Goal: Information Seeking & Learning: Learn about a topic

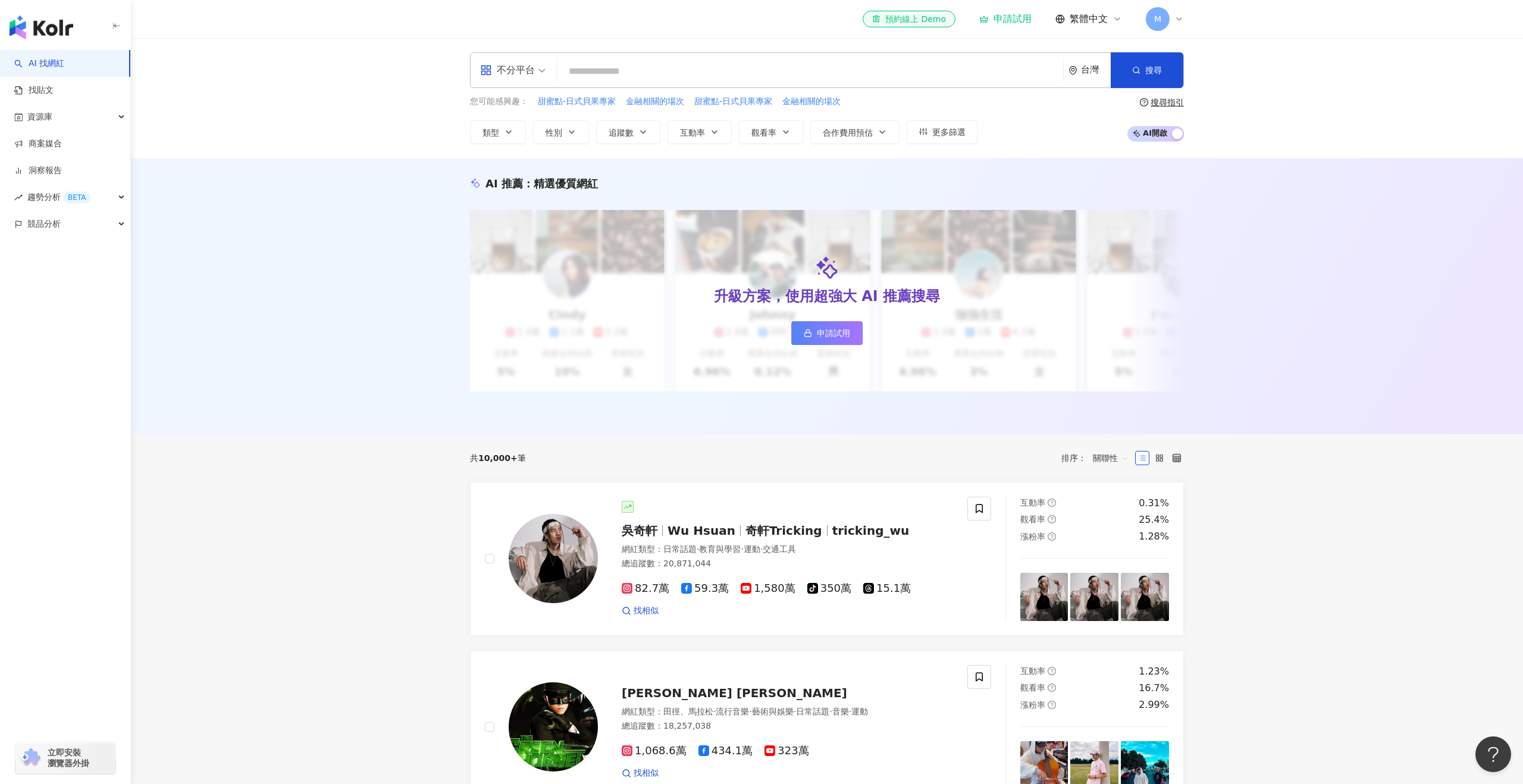
click at [895, 73] on input "search" at bounding box center [810, 71] width 496 height 23
type input "*"
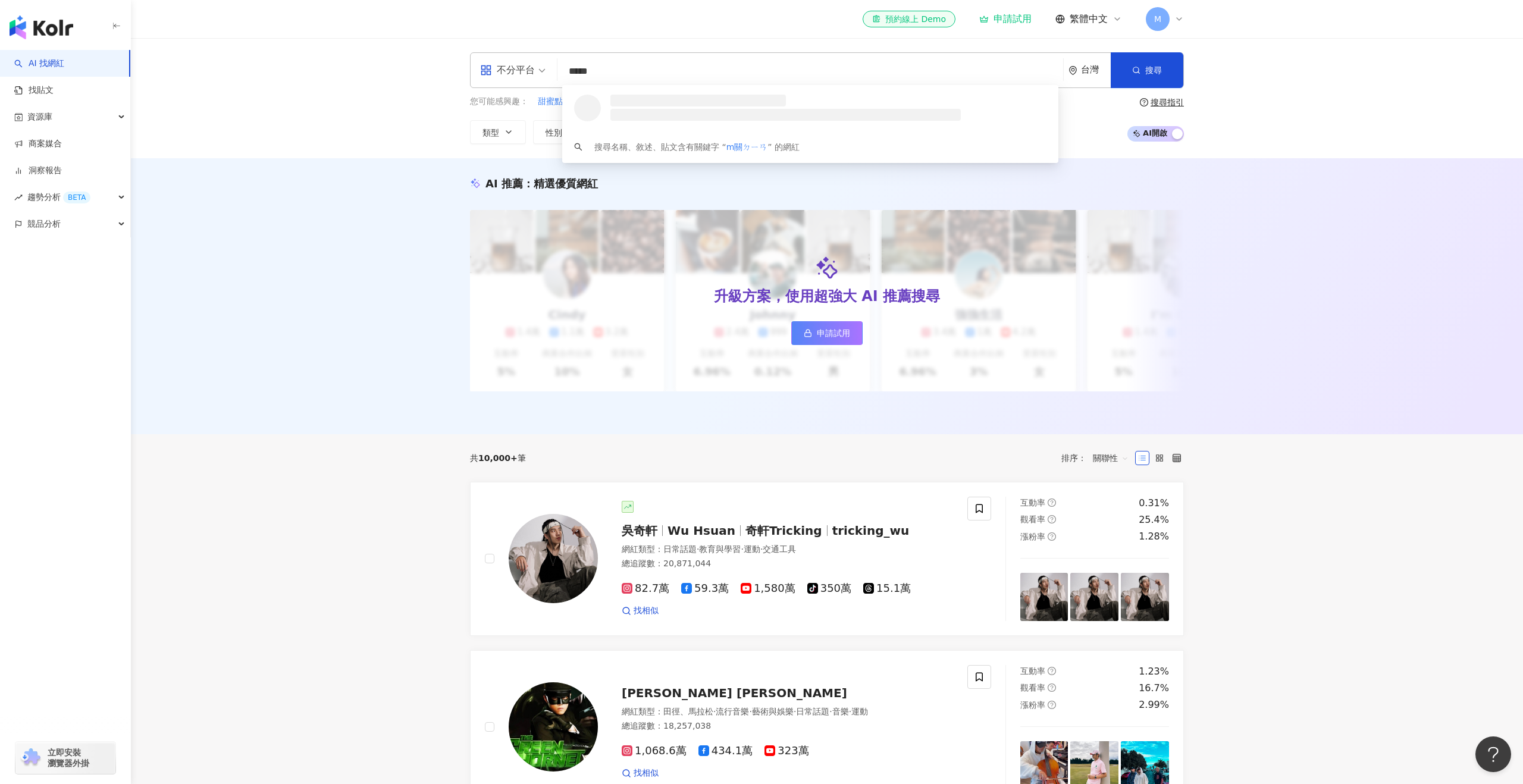
type input "***"
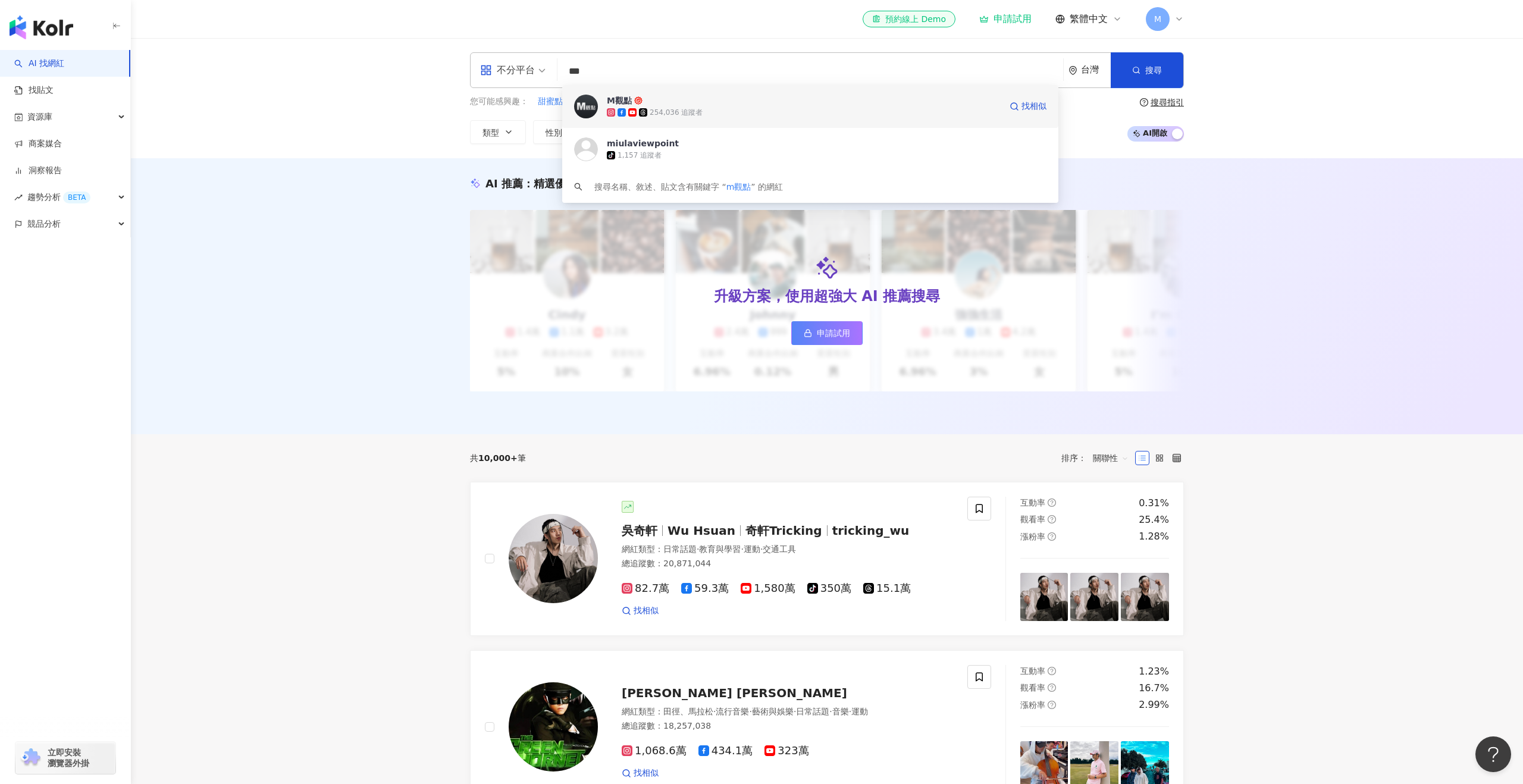
click at [624, 100] on div "M觀點" at bounding box center [619, 100] width 25 height 12
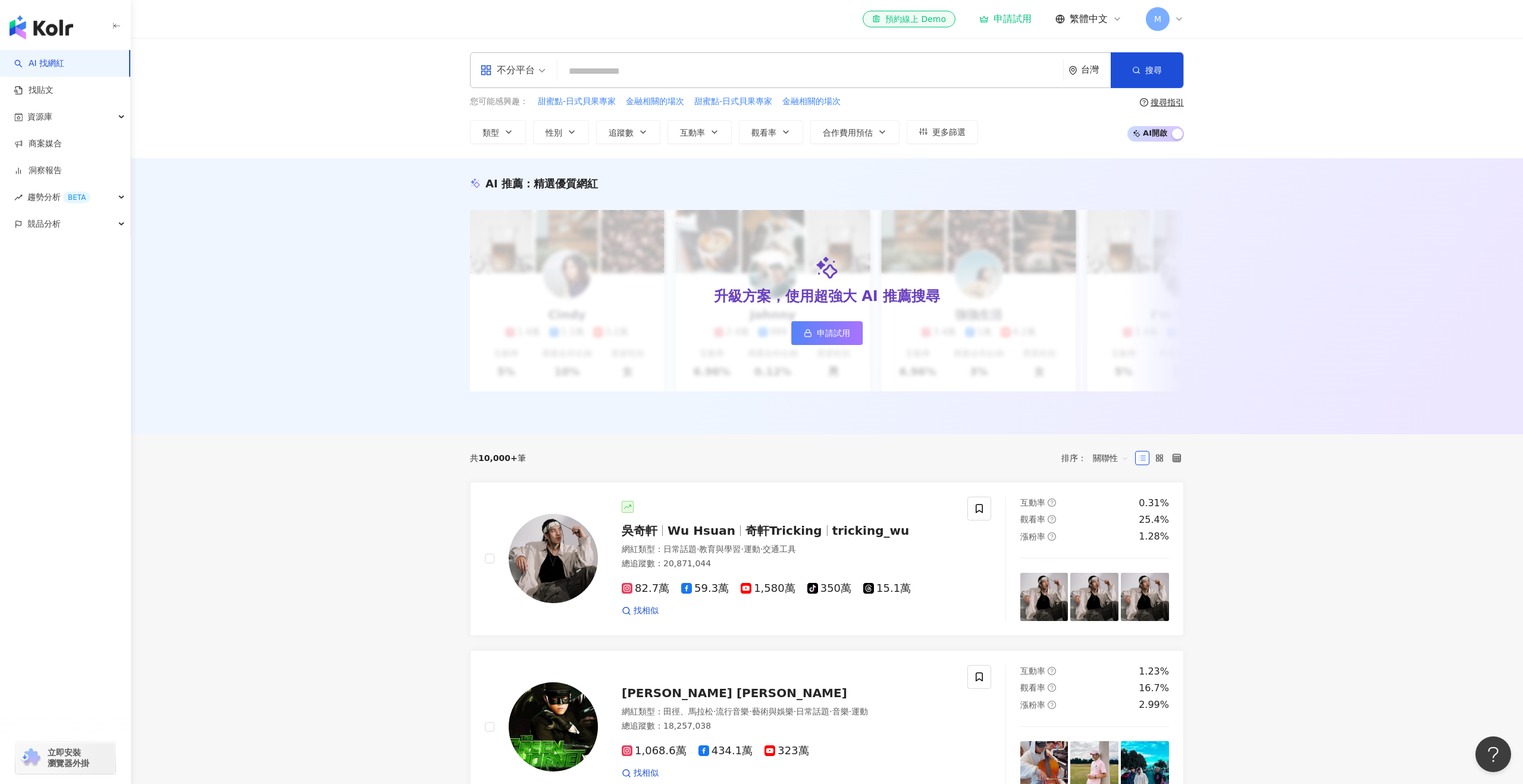
click at [701, 70] on input "search" at bounding box center [810, 71] width 496 height 23
type input "**"
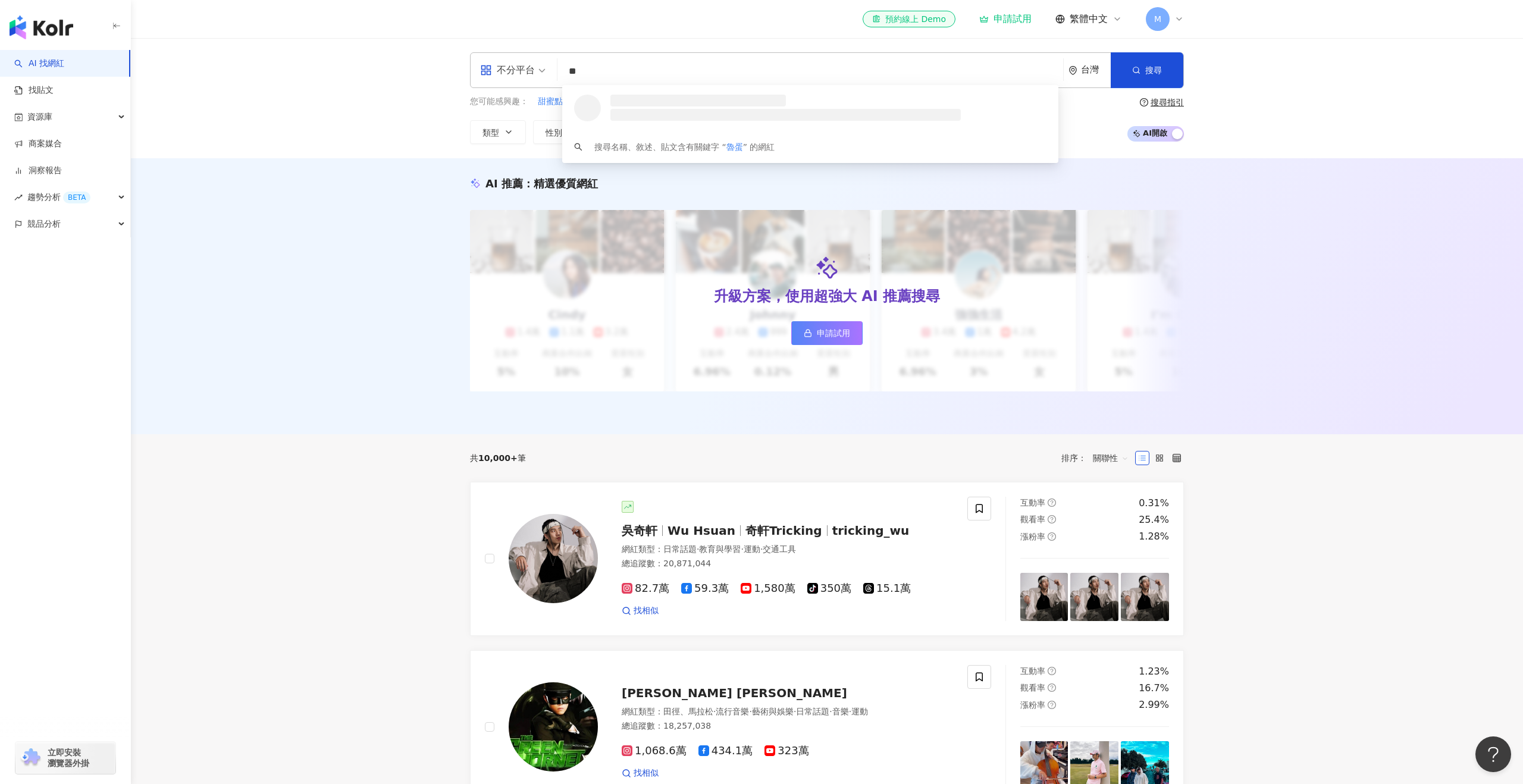
scroll to position [1, 0]
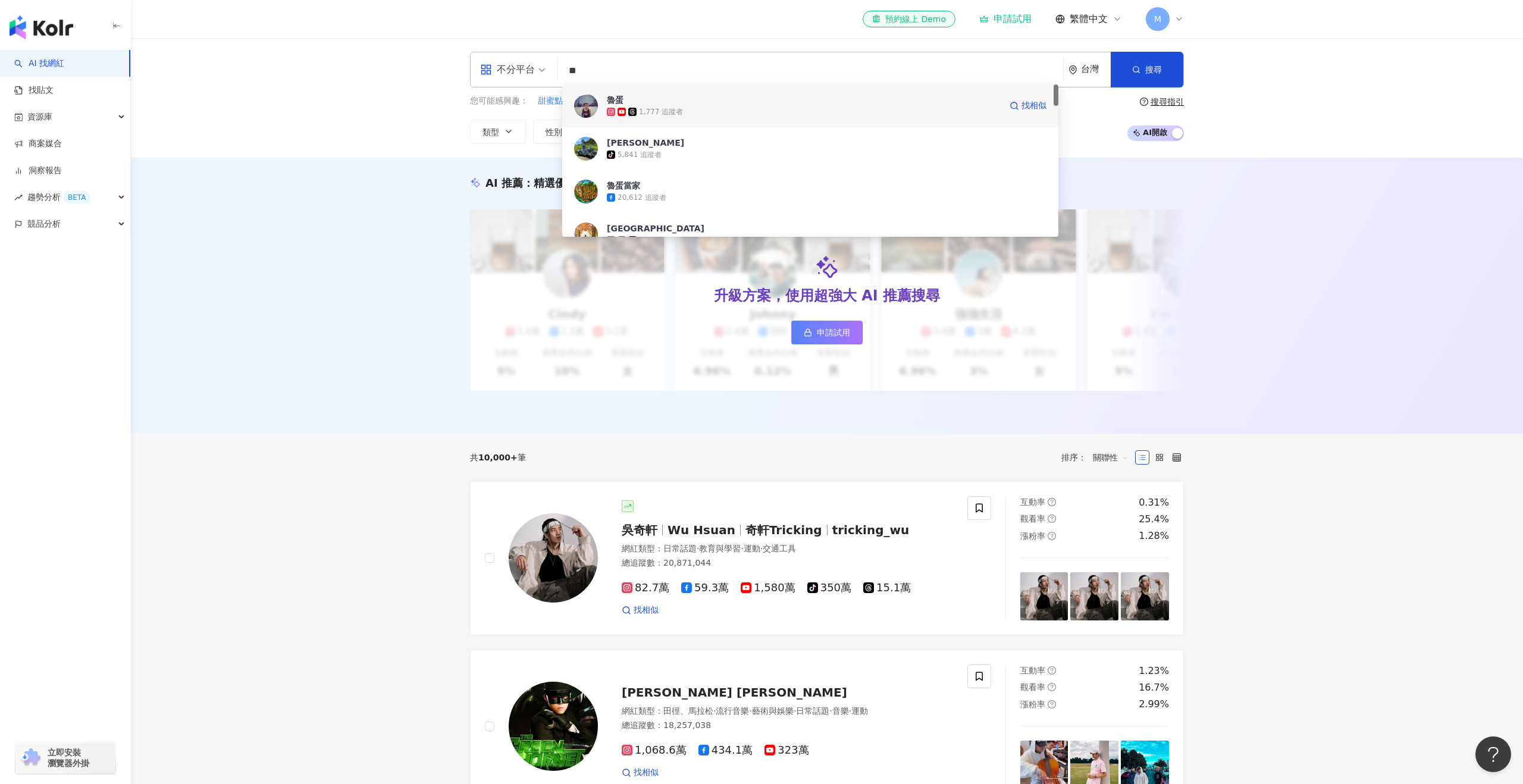
click at [649, 100] on span "魯蛋" at bounding box center [803, 100] width 394 height 12
type input "*"
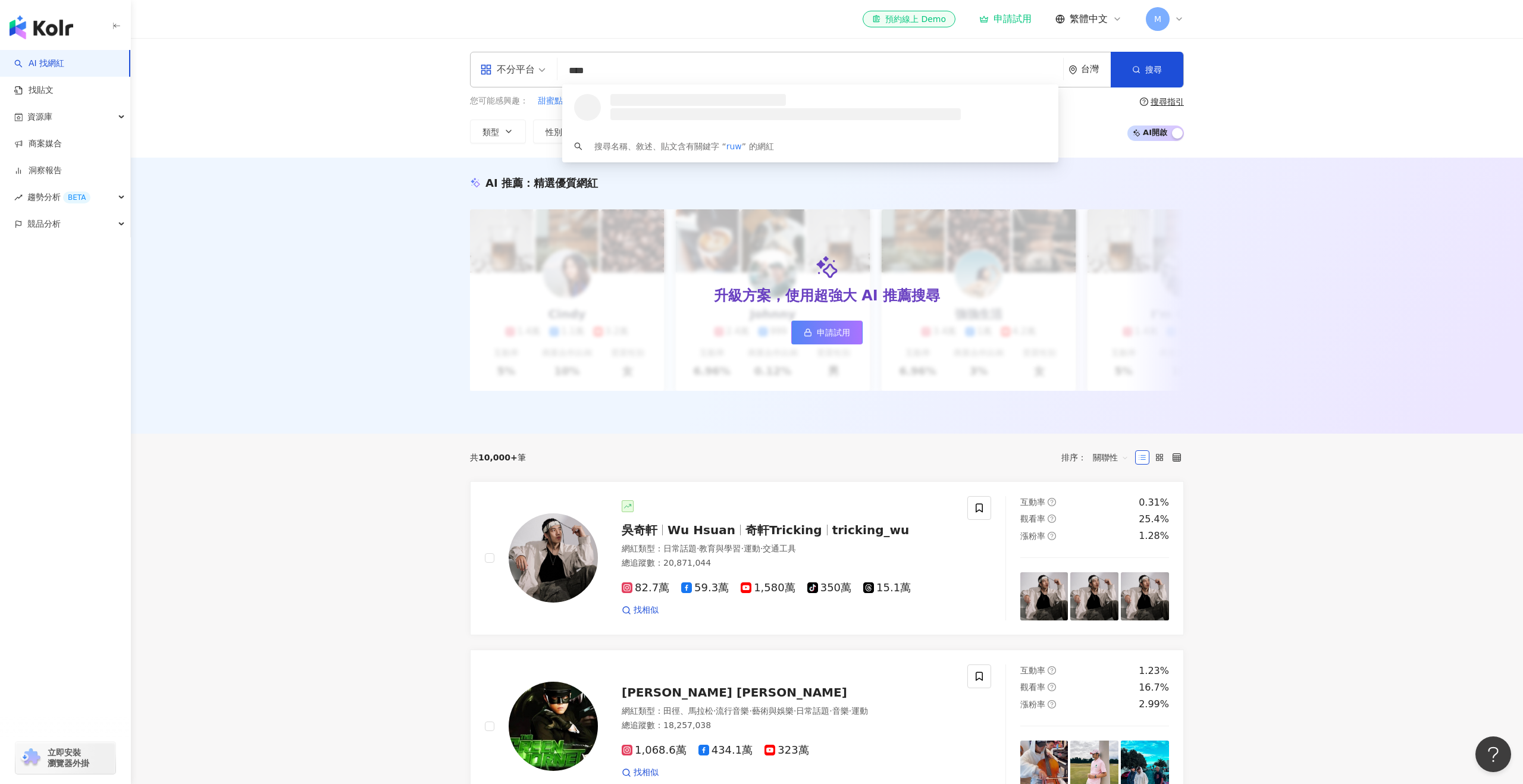
type input "*****"
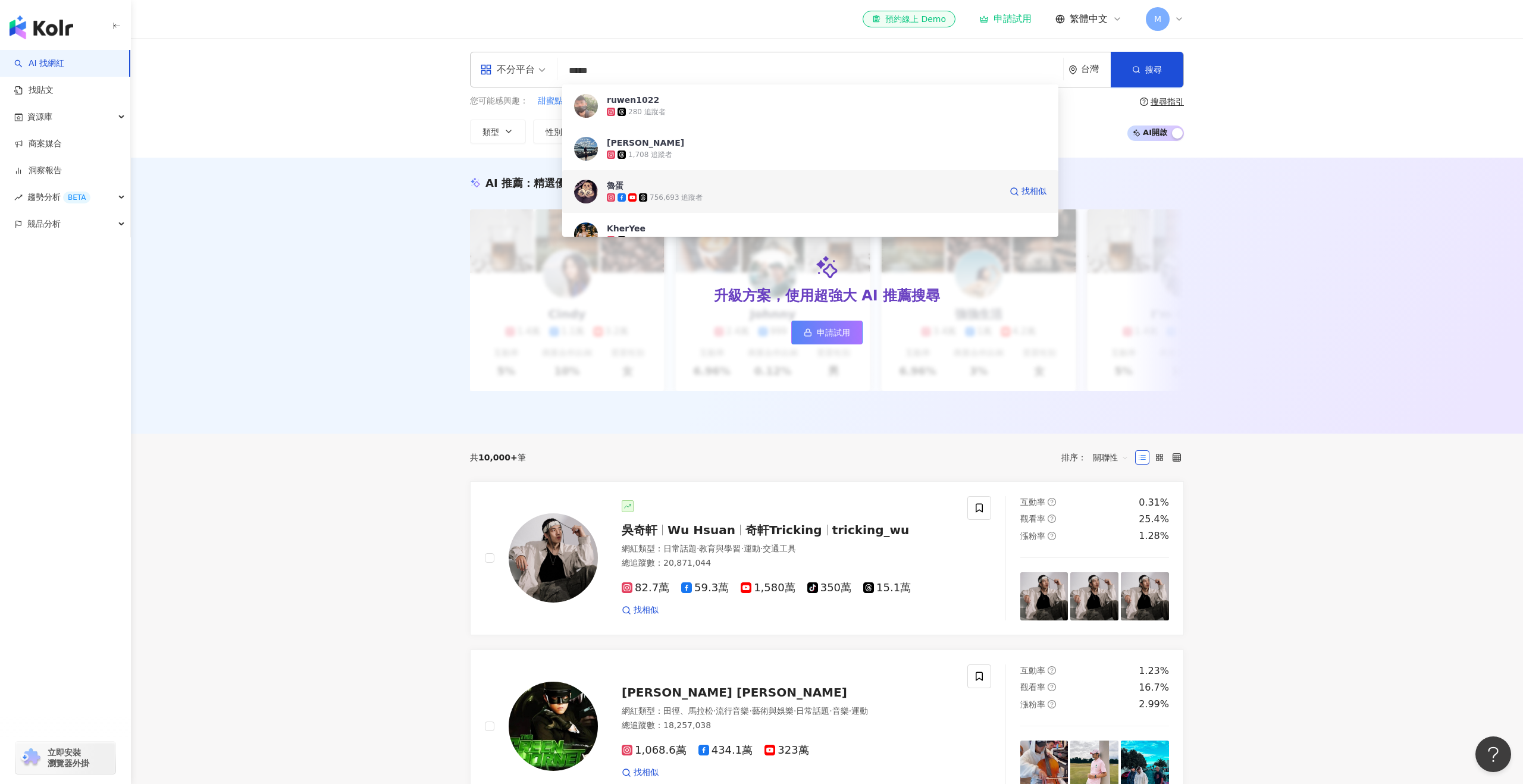
click at [641, 181] on span "魯蛋" at bounding box center [803, 185] width 394 height 12
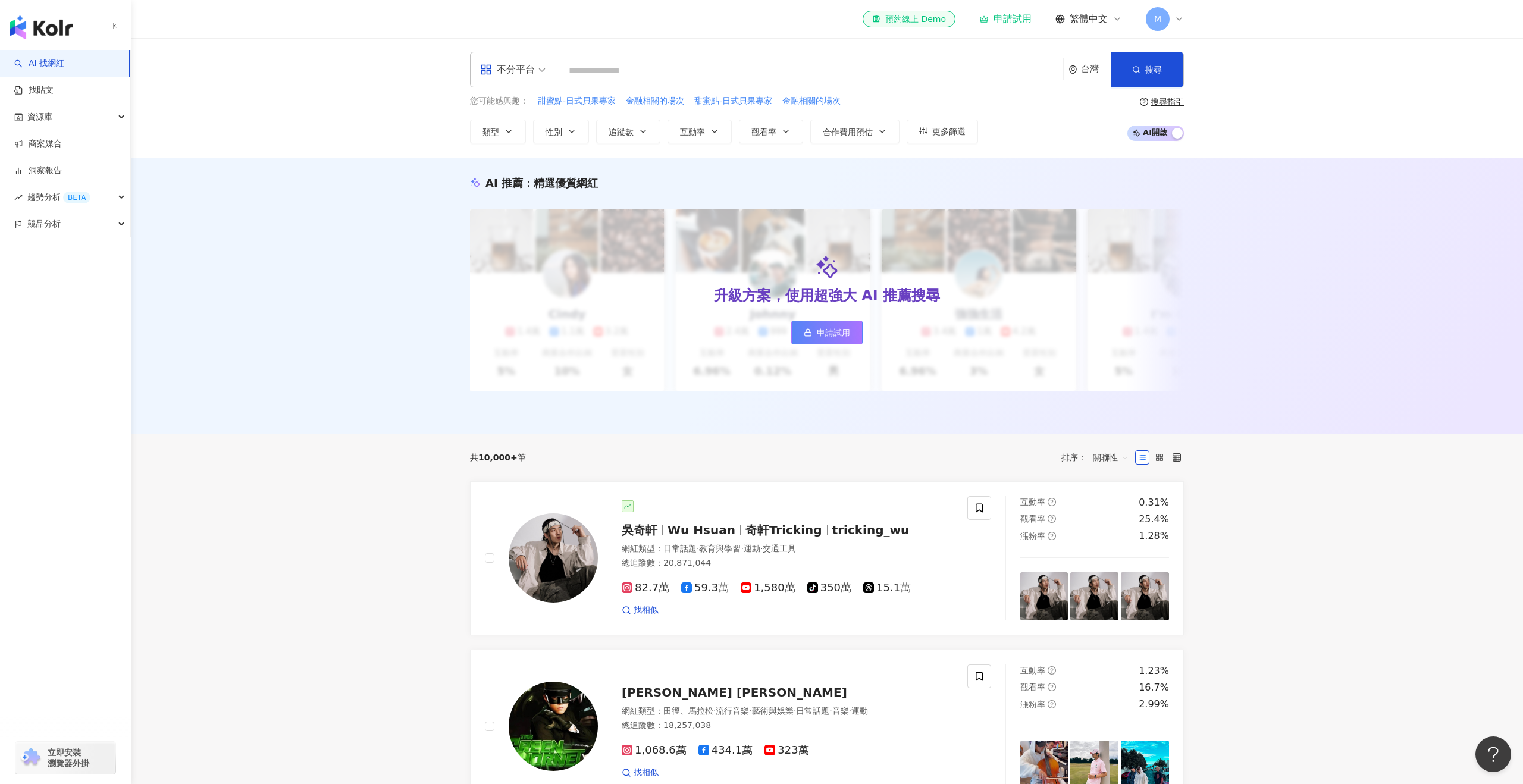
click at [1040, 71] on input "search" at bounding box center [810, 70] width 496 height 23
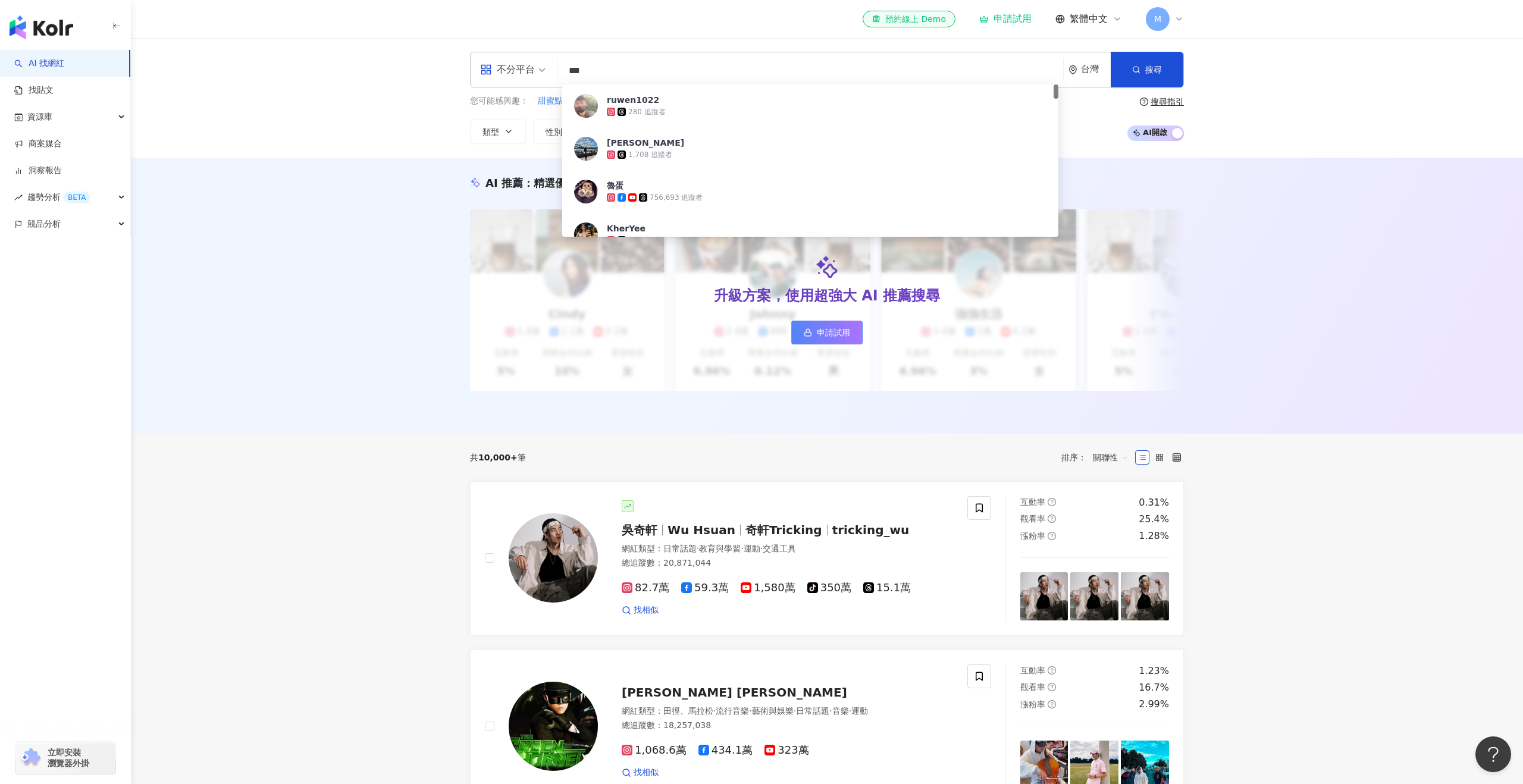
type input "**"
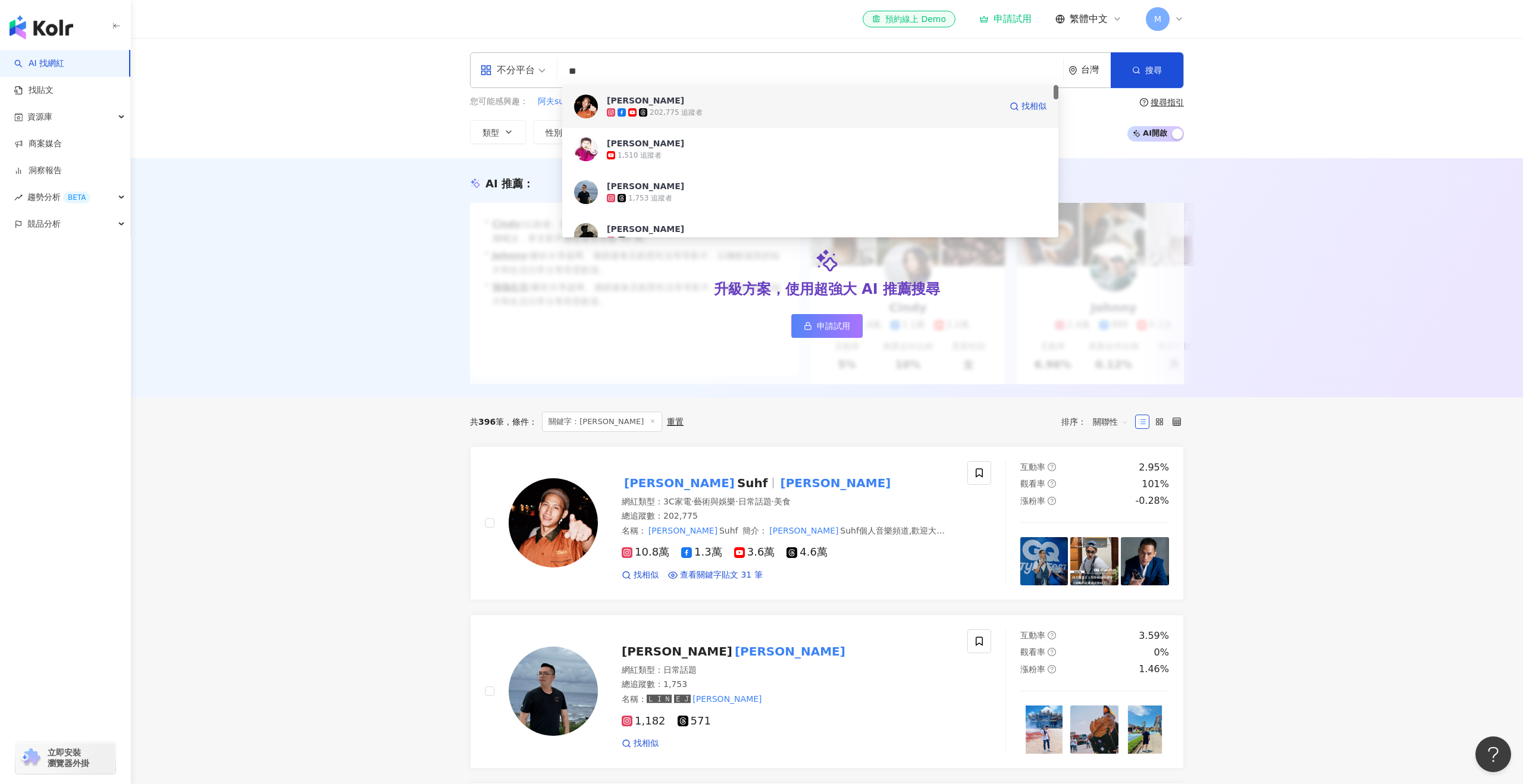
click at [633, 96] on div "阿夫 Suhf" at bounding box center [646, 100] width 78 height 12
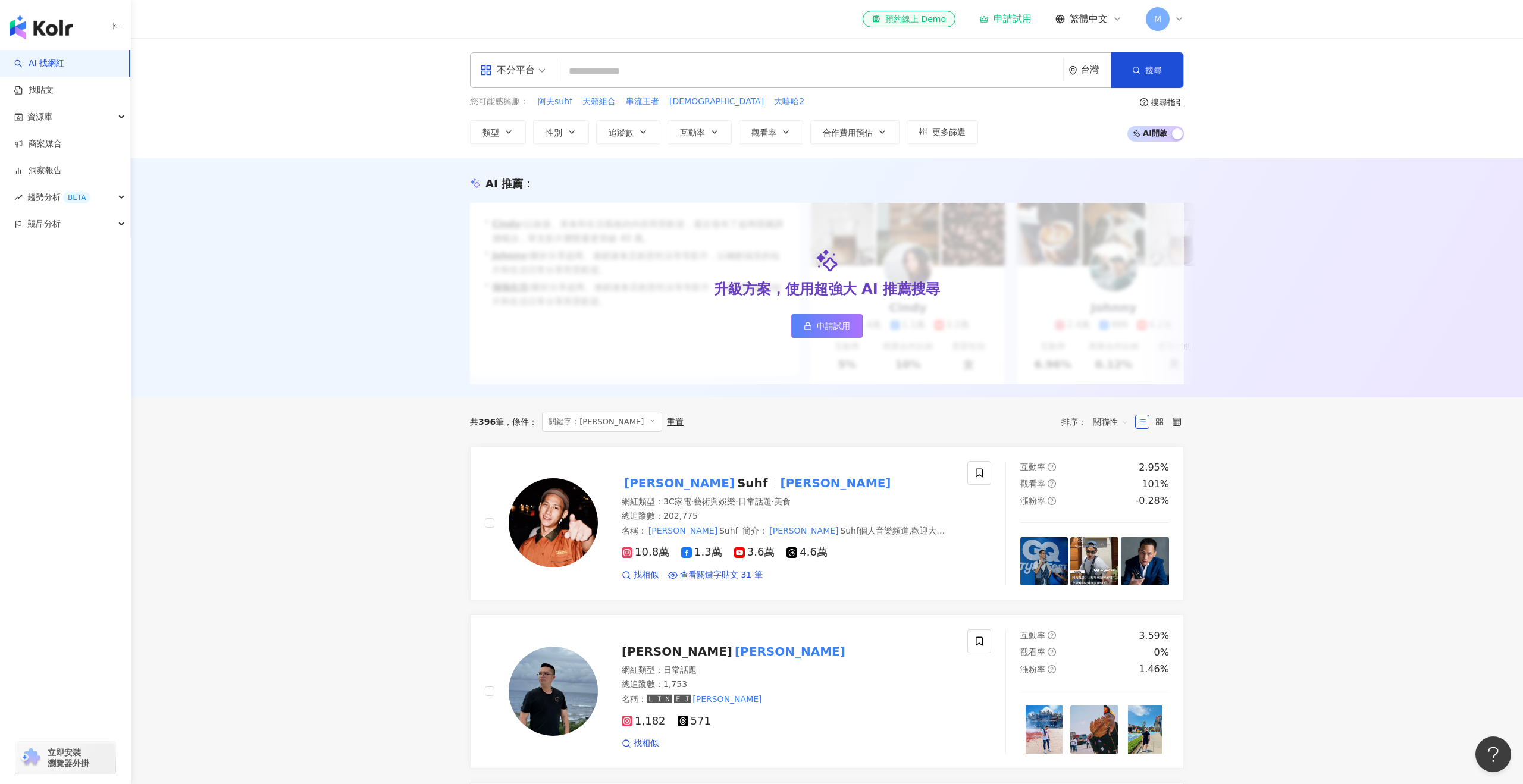
click at [725, 64] on input "search" at bounding box center [810, 71] width 496 height 23
paste input "**********"
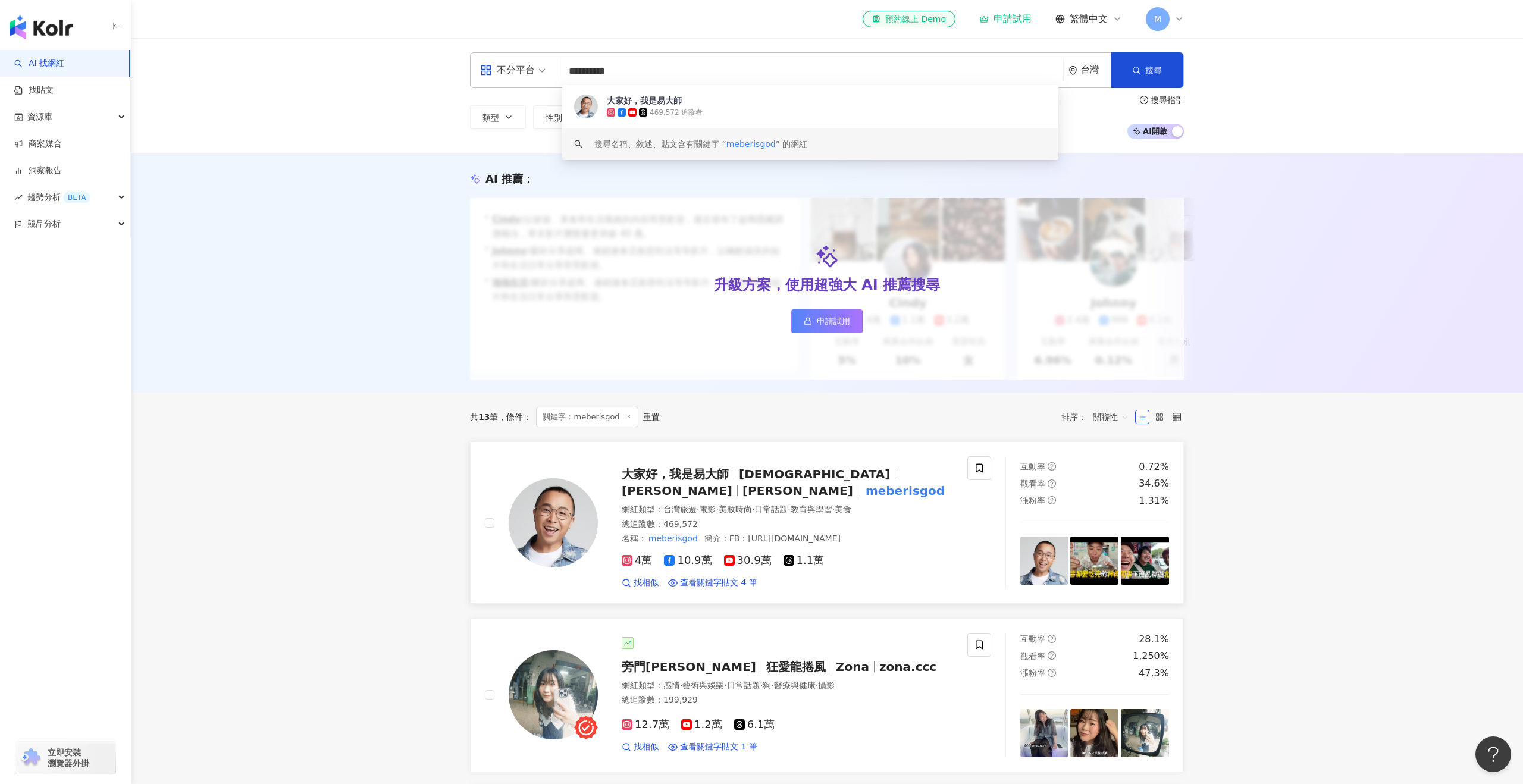
type input "**********"
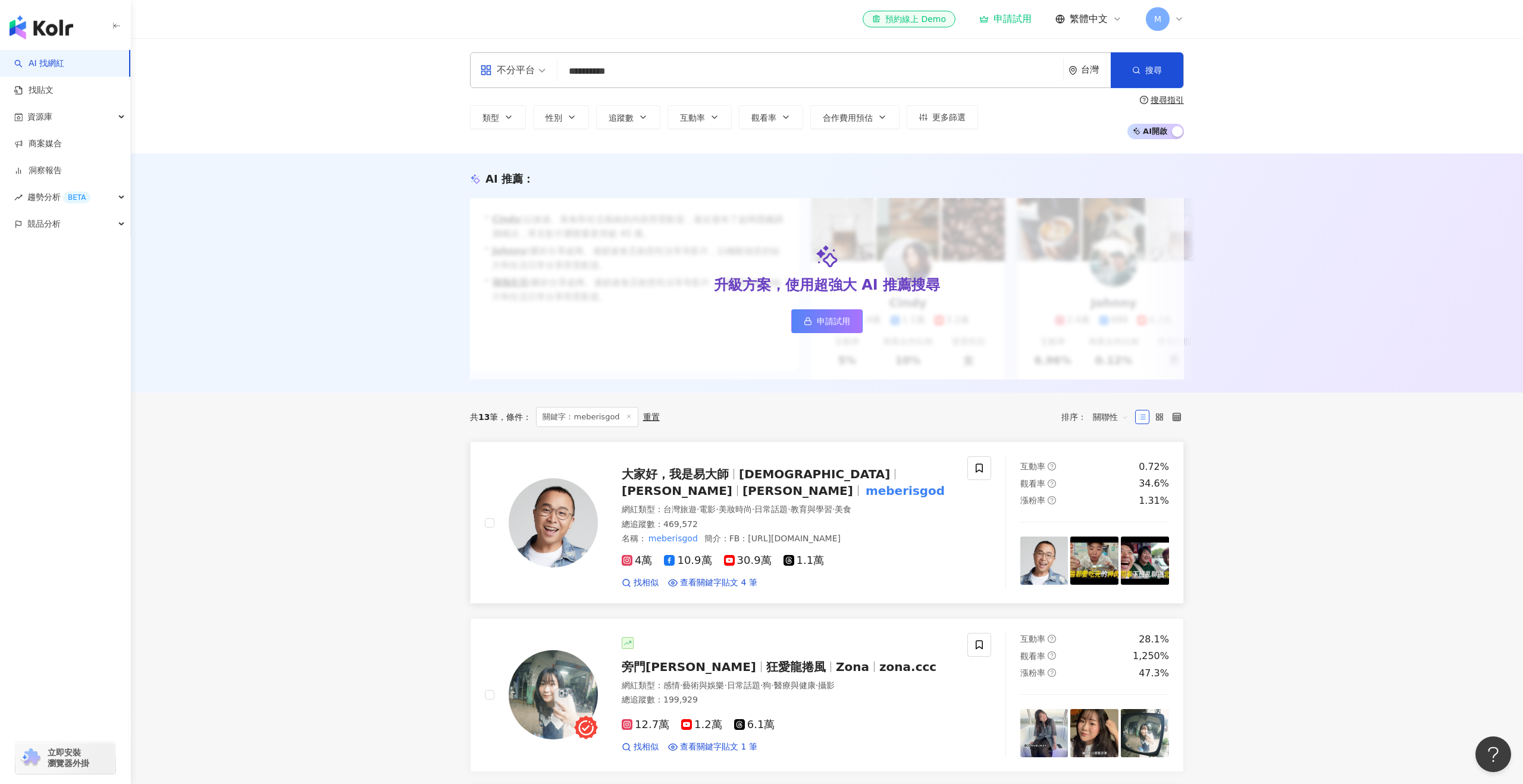
click at [678, 470] on div "大家好，我是易大師 易大師 梅伯 梅伯豪 meberisgod" at bounding box center [787, 481] width 331 height 33
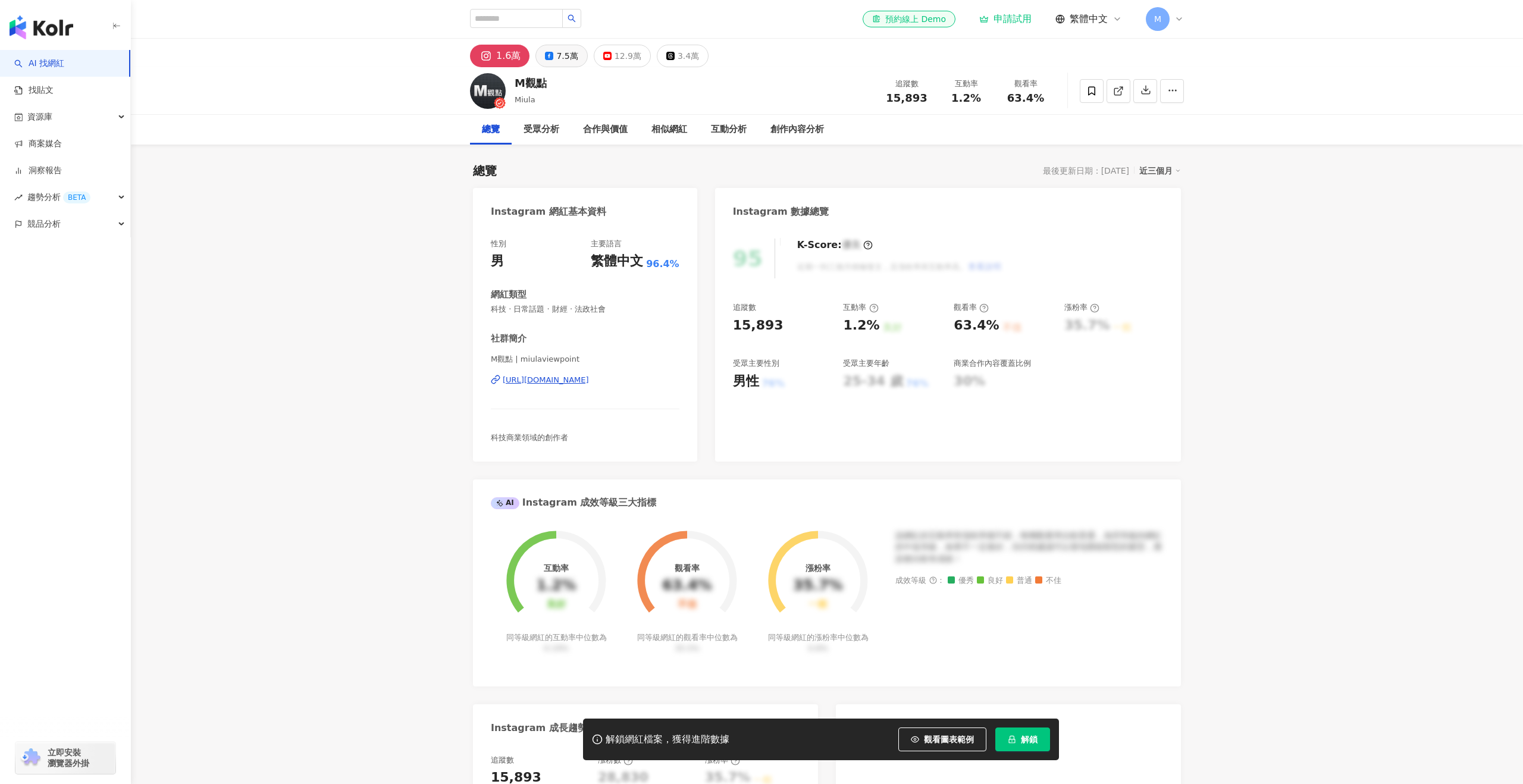
click at [556, 53] on div "7.5萬" at bounding box center [567, 56] width 21 height 17
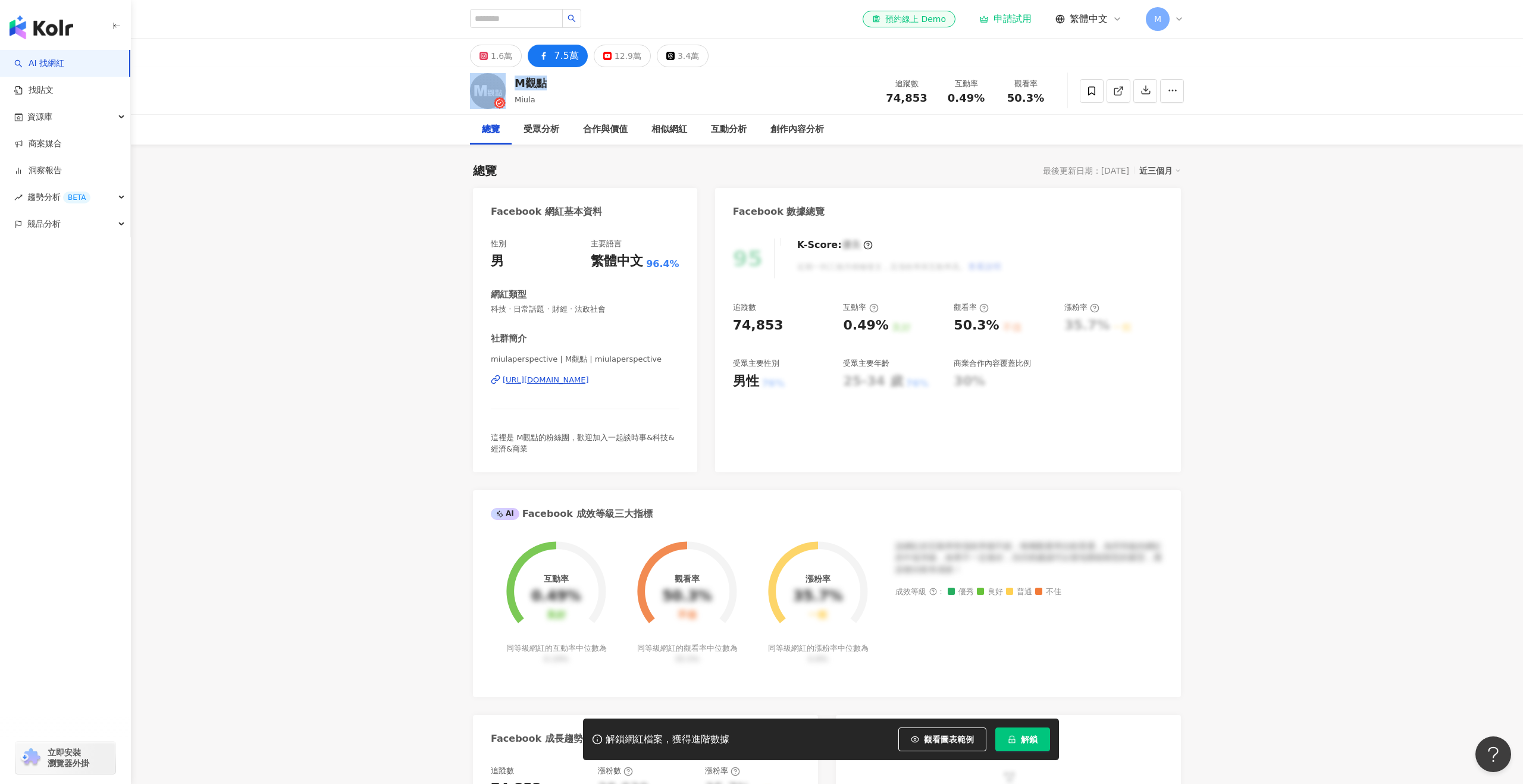
drag, startPoint x: 560, startPoint y: 81, endPoint x: 498, endPoint y: 76, distance: 62.2
click at [498, 76] on div "M觀點 Miula 追蹤數 74,853 互動率 0.49% 觀看率 50.3%" at bounding box center [827, 91] width 762 height 47
copy div "M觀點"
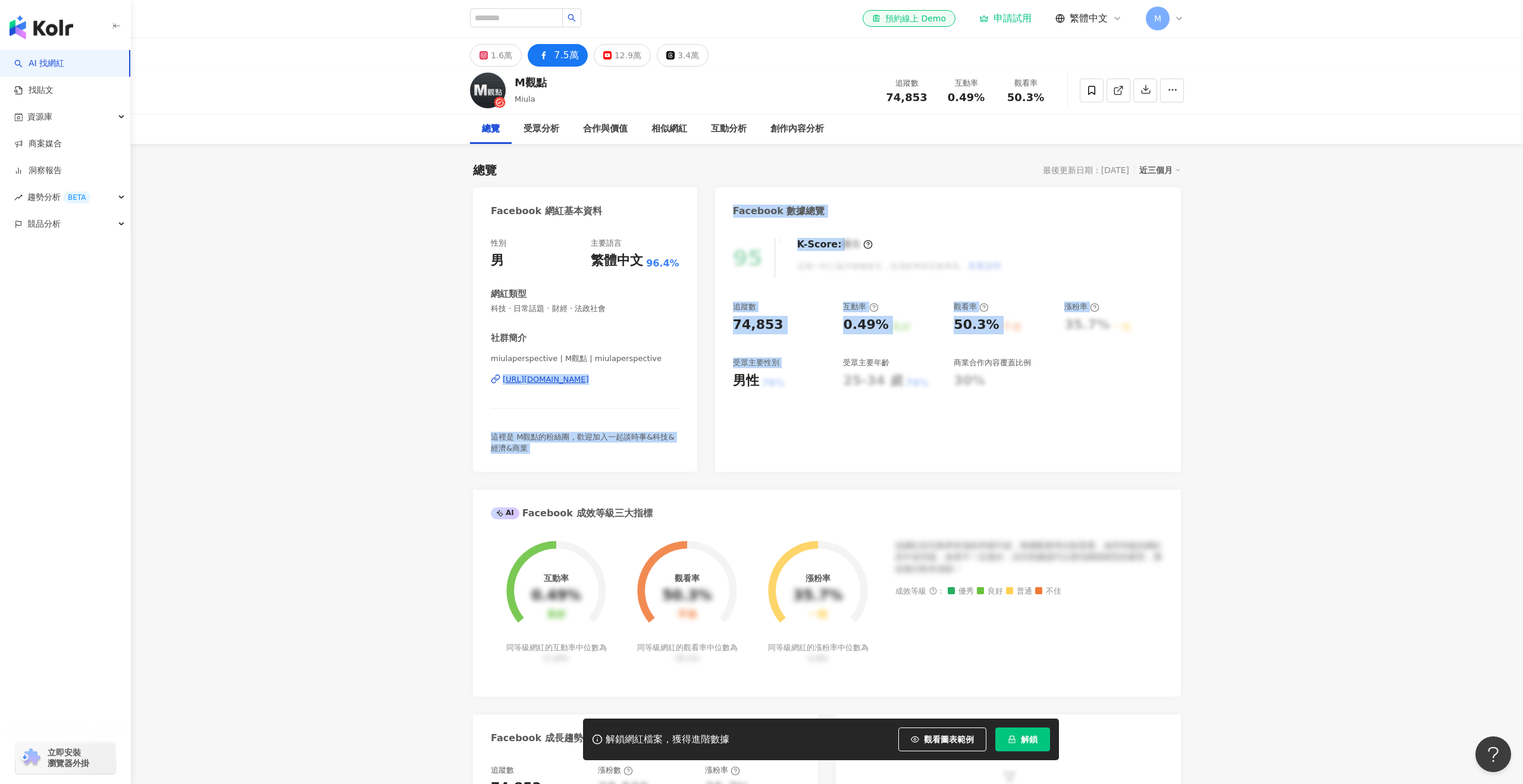
drag, startPoint x: 486, startPoint y: 378, endPoint x: 729, endPoint y: 390, distance: 243.3
click at [729, 390] on div "Facebook 網紅基本資料 性別 男 主要語言 繁體中文 96.4% 網紅類型 科技 · 日常話題 · 財經 · 法政社會 社群簡介 miulapersp…" at bounding box center [827, 638] width 708 height 901
click at [670, 395] on div "miulaperspective | M觀點 | miulaperspective https://www.facebook.com/340334952786…" at bounding box center [585, 388] width 188 height 70
drag, startPoint x: 487, startPoint y: 374, endPoint x: 675, endPoint y: 374, distance: 188.0
click at [675, 374] on div "性別 男 主要語言 繁體中文 96.4% 網紅類型 科技 · 日常話題 · 財經 · 法政社會 社群簡介 miulaperspective | M觀點 | m…" at bounding box center [585, 348] width 224 height 245
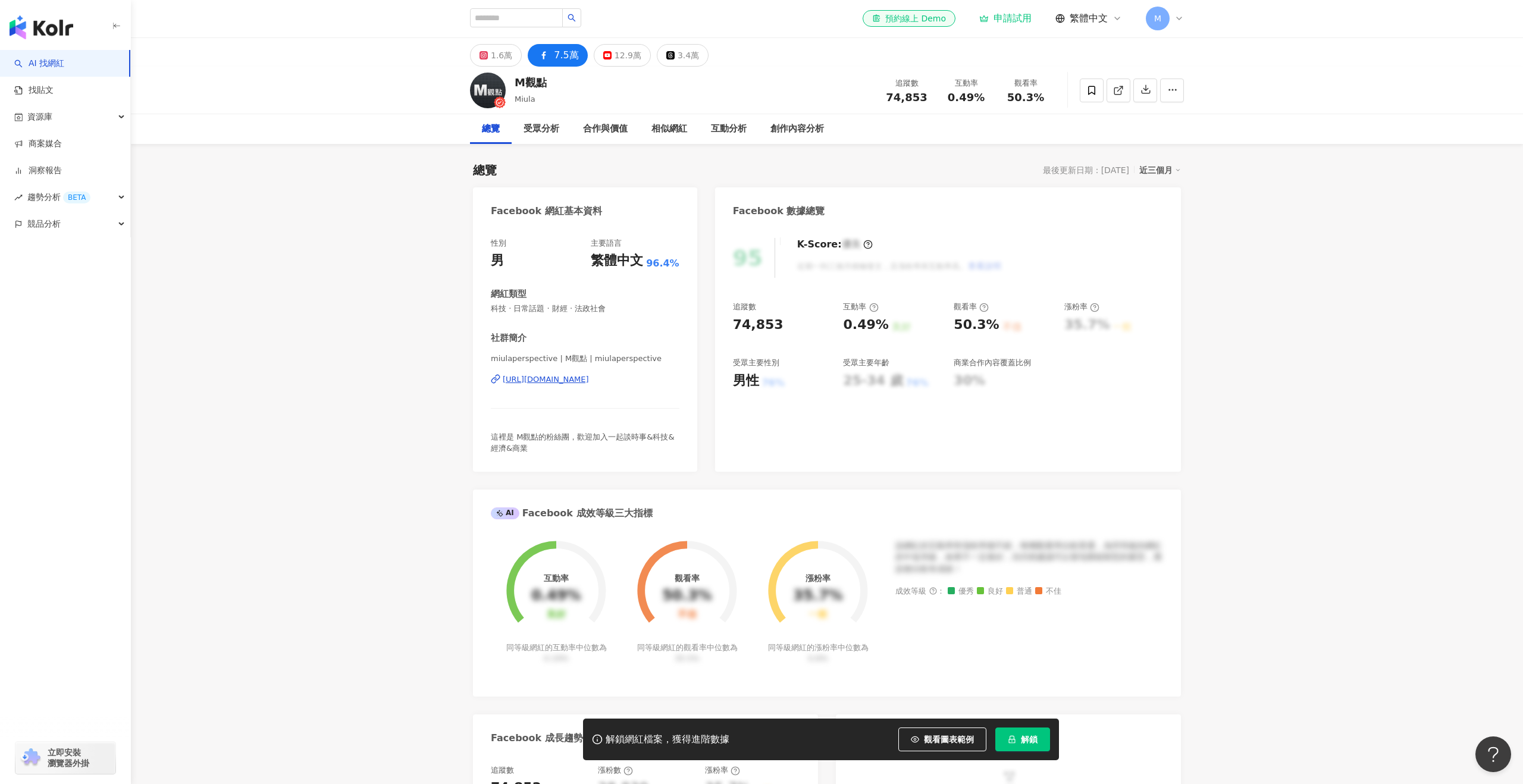
drag, startPoint x: 483, startPoint y: 374, endPoint x: 673, endPoint y: 382, distance: 190.2
click at [673, 382] on div "性別 男 主要語言 繁體中文 96.4% 網紅類型 科技 · 日常話題 · 財經 · 法政社會 社群簡介 miulaperspective | M觀點 | m…" at bounding box center [585, 348] width 224 height 245
copy div "https://www.facebook.com/340334952786099"
drag, startPoint x: 921, startPoint y: 96, endPoint x: 871, endPoint y: 98, distance: 50.0
click at [871, 98] on div "M觀點 Miula 追蹤數 74,853 互動率 0.49% 觀看率 50.3%" at bounding box center [827, 90] width 762 height 47
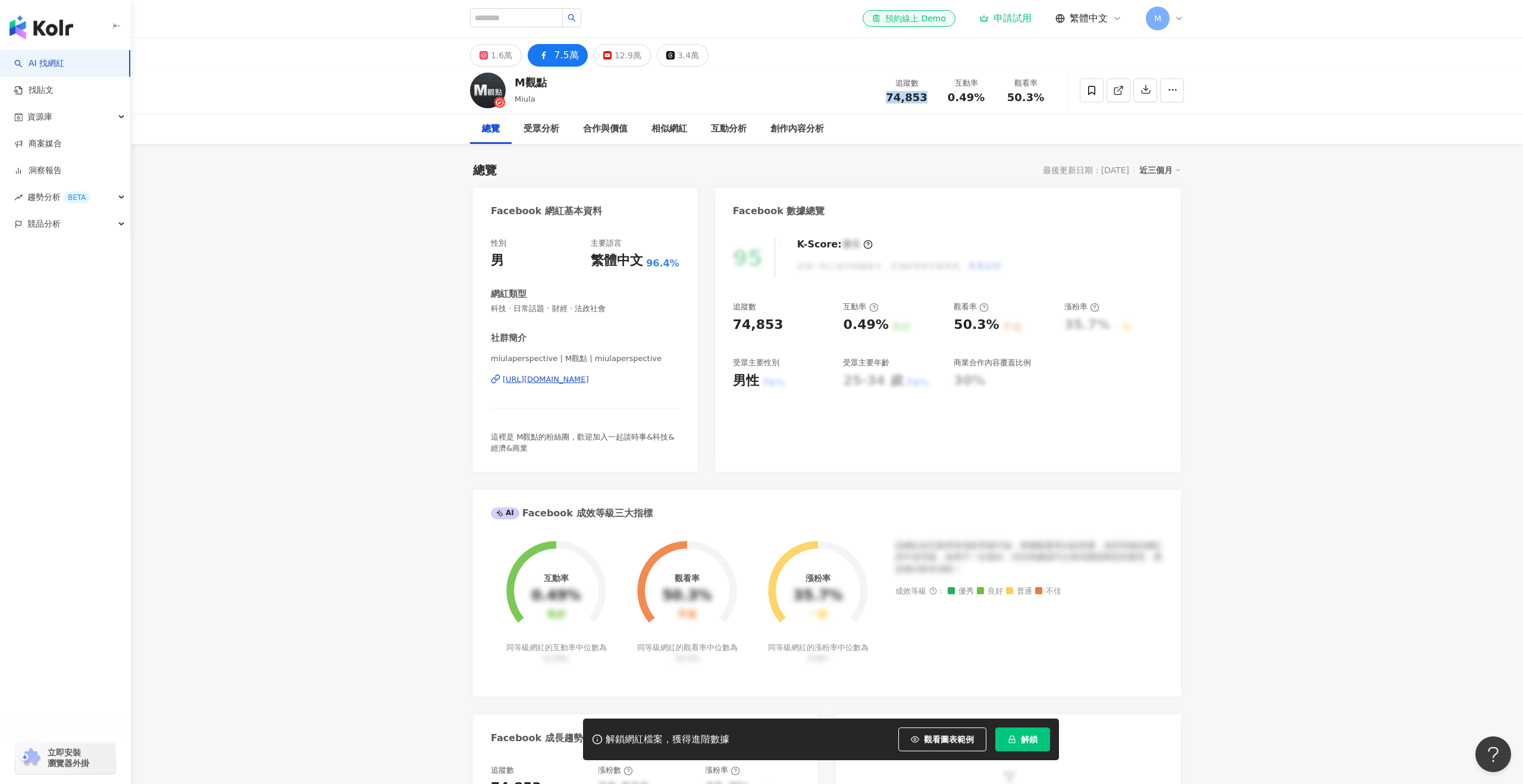
copy span "74,853"
click at [493, 58] on div "1.6萬" at bounding box center [501, 55] width 21 height 17
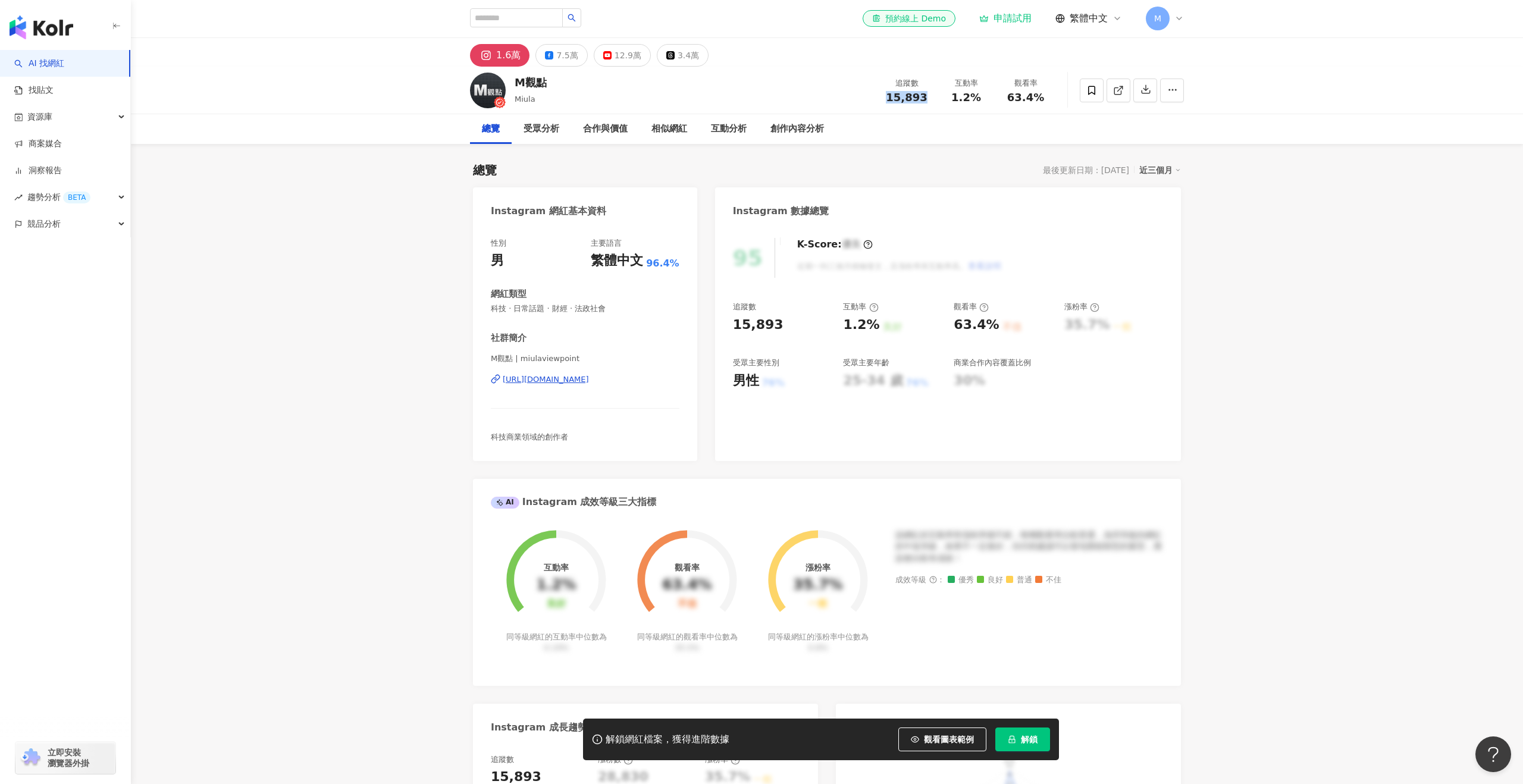
drag, startPoint x: 890, startPoint y: 100, endPoint x: 879, endPoint y: 99, distance: 11.0
click at [879, 100] on div "追蹤數 15,893" at bounding box center [906, 90] width 59 height 26
click at [636, 52] on button "12.9萬" at bounding box center [622, 55] width 57 height 23
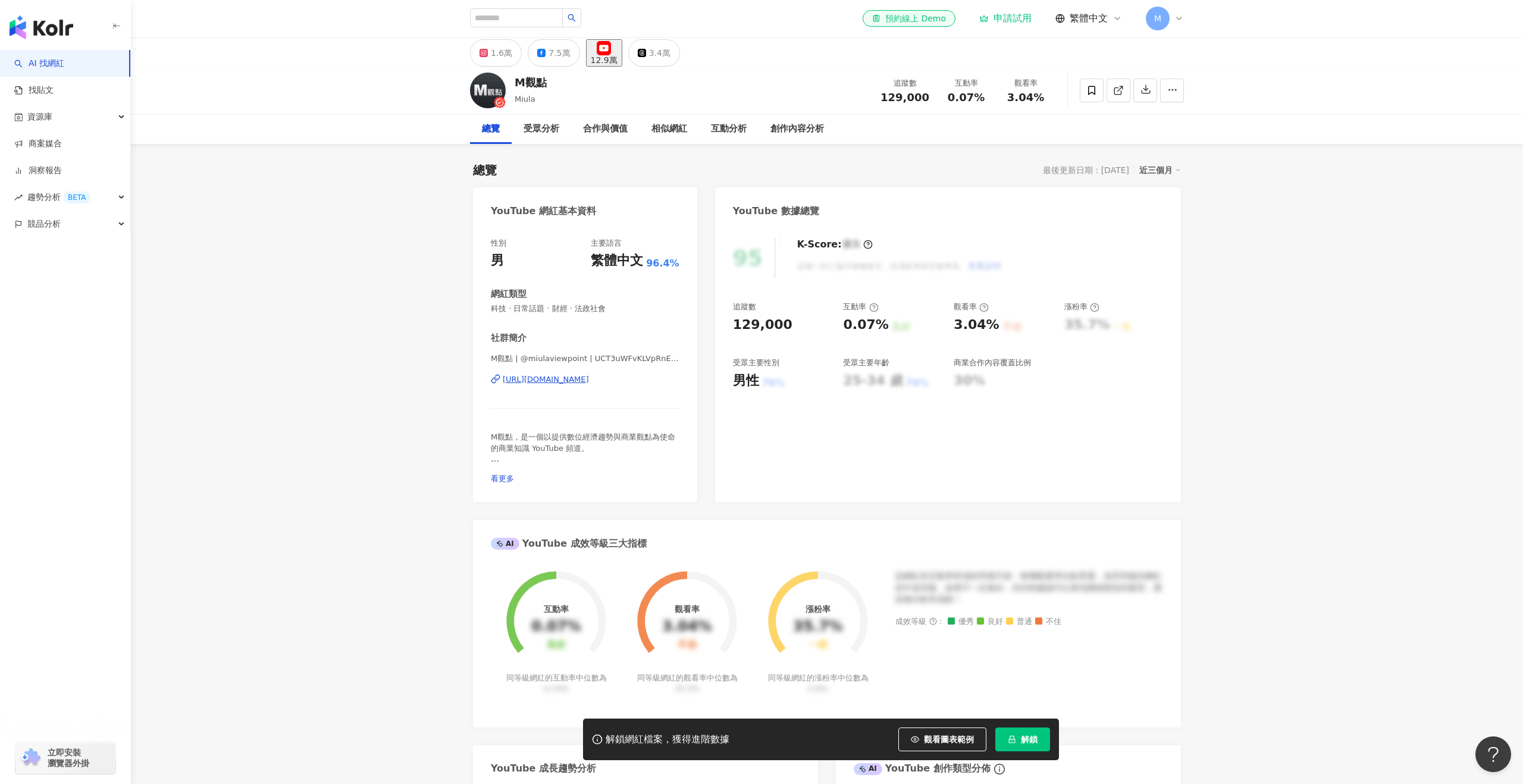
drag, startPoint x: 484, startPoint y: 374, endPoint x: 682, endPoint y: 385, distance: 198.3
click at [682, 385] on div "性別 男 主要語言 繁體中文 96.4% 網紅類型 科技 · 日常話題 · 財經 · 法政社會 社群簡介 M觀點 | @miulaviewpoint | UC…" at bounding box center [585, 363] width 224 height 276
copy div "https://www.youtube.com/channel/UCT3uWFvKLVpRnEealmRwvrw"
drag, startPoint x: 930, startPoint y: 95, endPoint x: 832, endPoint y: 92, distance: 98.0
click at [832, 92] on div "M觀點 Miula 追蹤數 129,000 互動率 0.07% 觀看率 3.04%" at bounding box center [827, 90] width 762 height 47
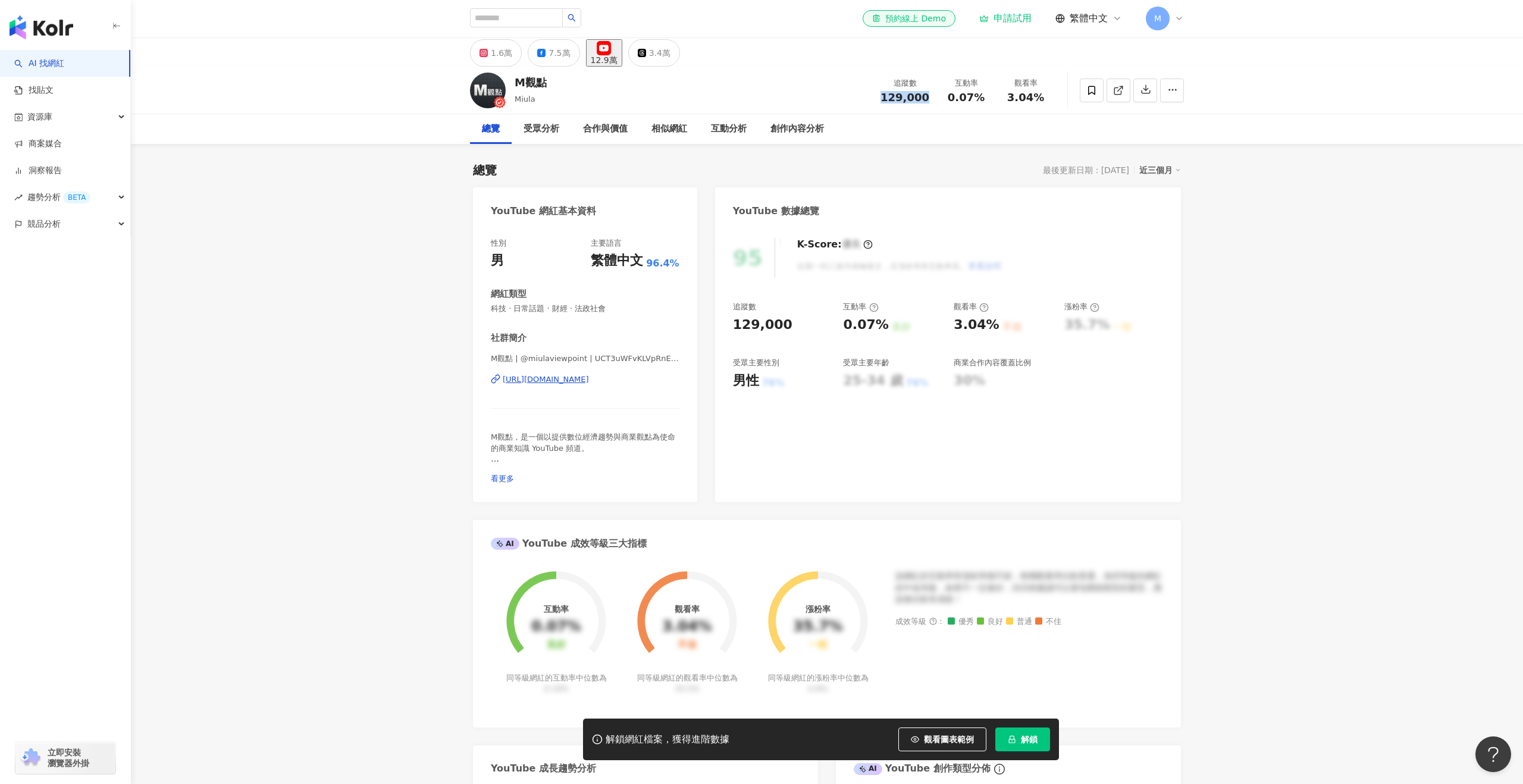
copy span "129,000"
click at [557, 49] on div "7.5萬" at bounding box center [558, 53] width 21 height 17
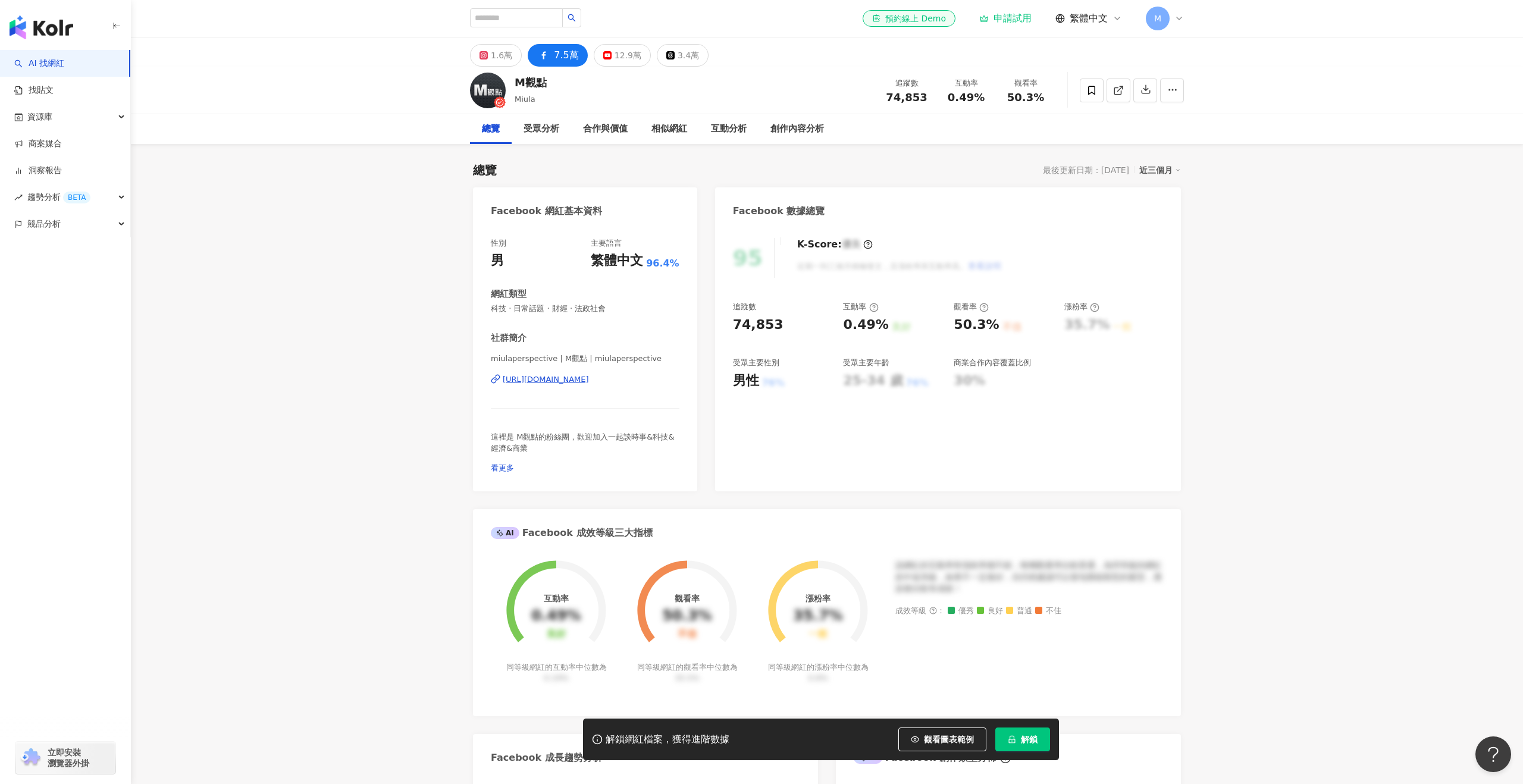
click at [1001, 98] on div "追蹤數 74,853 互動率 0.49% 觀看率 50.3%" at bounding box center [965, 90] width 178 height 35
click at [1037, 99] on span "50.3%" at bounding box center [1025, 97] width 37 height 12
drag, startPoint x: 1040, startPoint y: 96, endPoint x: 1007, endPoint y: 96, distance: 33.0
click at [1007, 96] on div "50.3%" at bounding box center [1025, 97] width 45 height 12
copy span "50.3%"
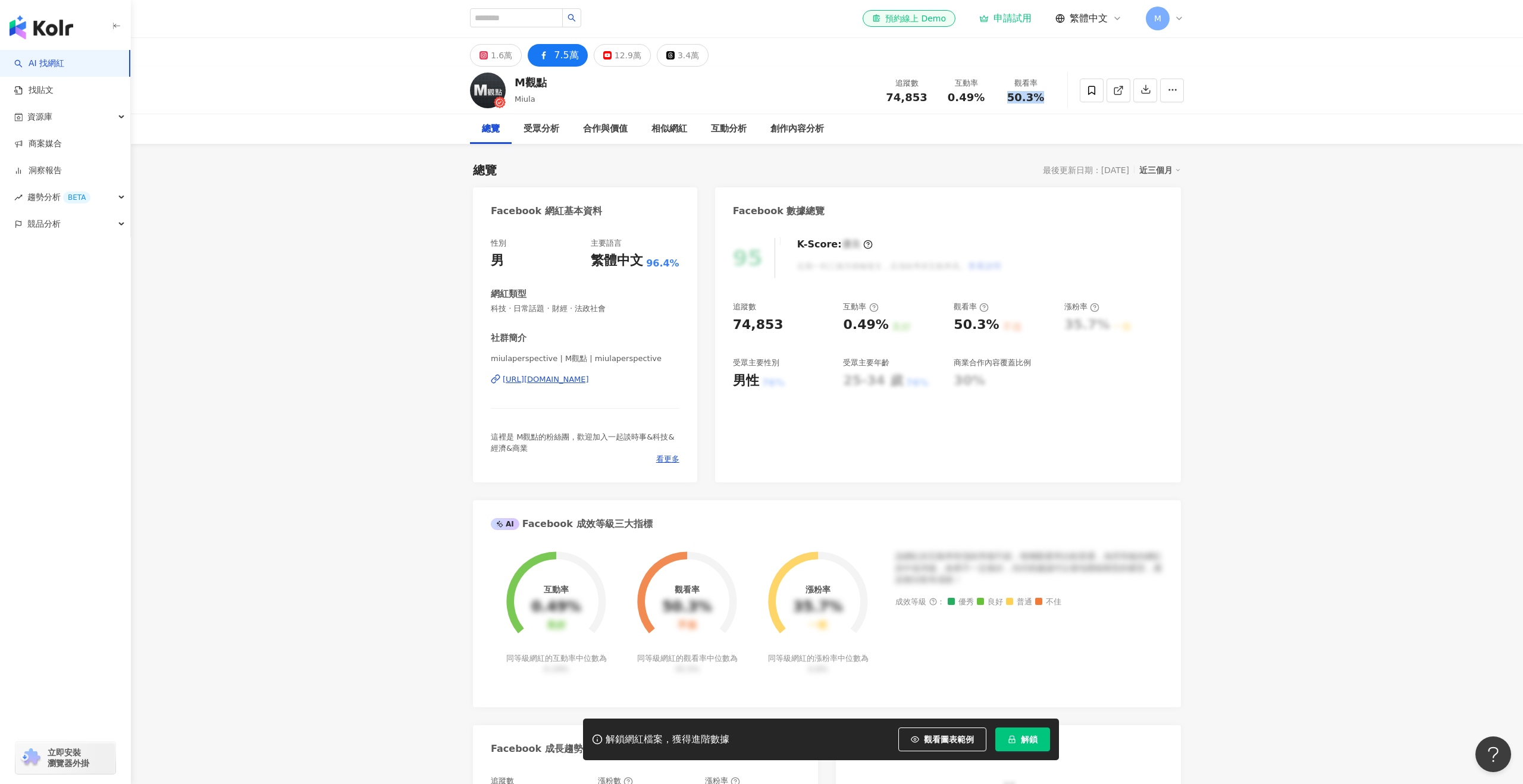
scroll to position [1, 0]
drag, startPoint x: 986, startPoint y: 97, endPoint x: 943, endPoint y: 96, distance: 43.0
click at [943, 96] on div "0.49%" at bounding box center [966, 97] width 45 height 12
copy span "0.49%"
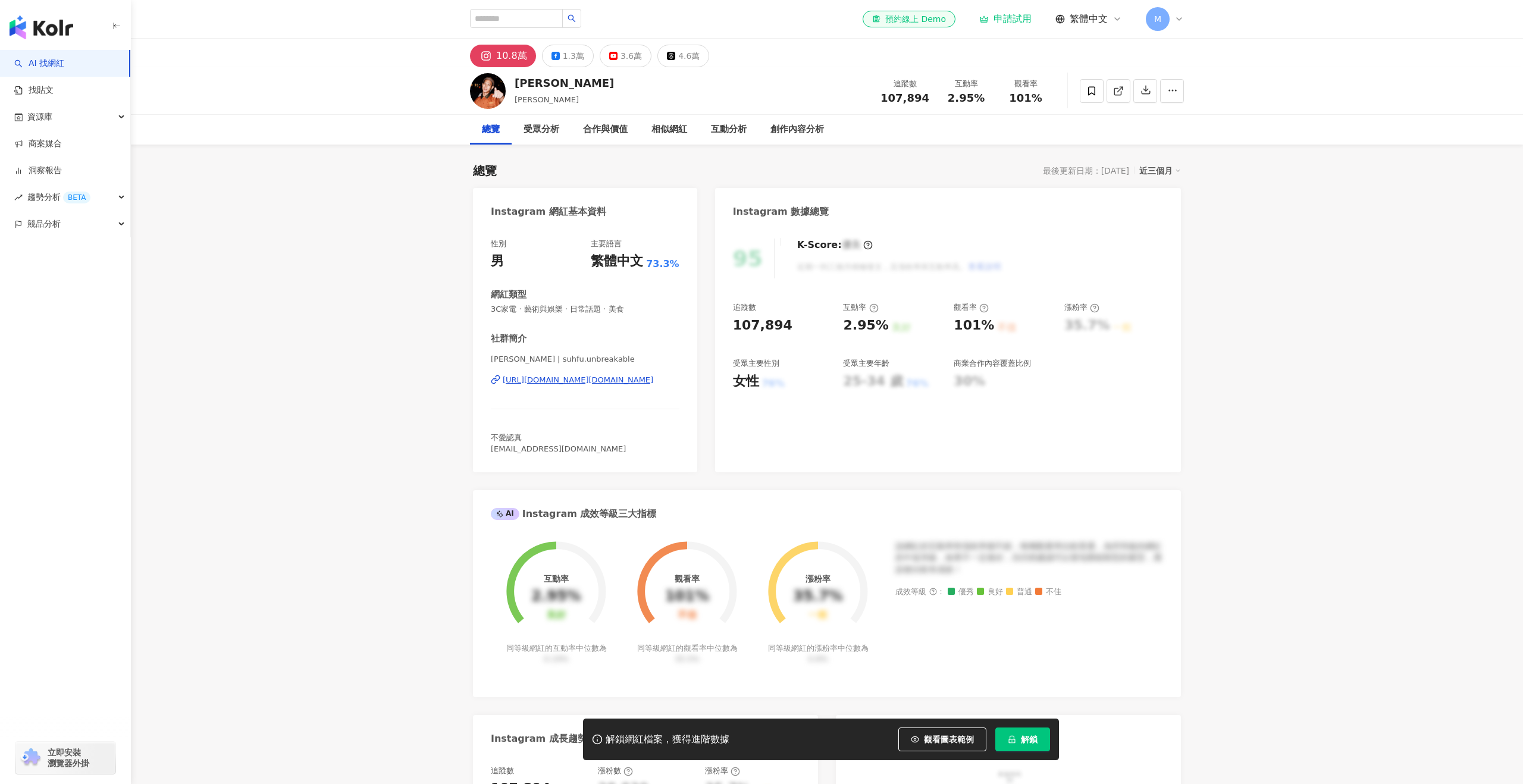
scroll to position [7, 0]
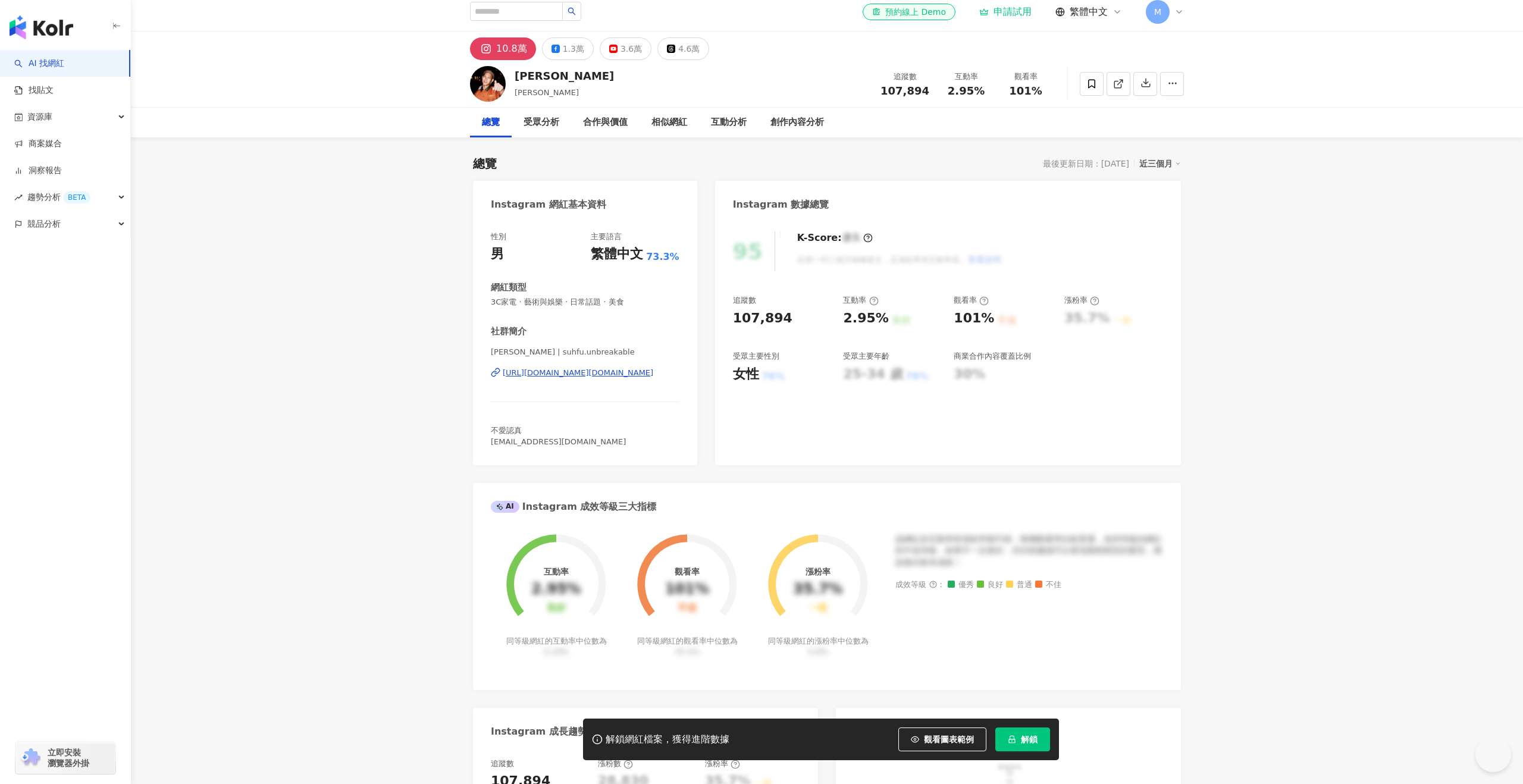
drag, startPoint x: 577, startPoint y: 80, endPoint x: 547, endPoint y: 78, distance: 30.1
click at [515, 81] on div "阿夫 Suhf 阿夫 追蹤數 107,894 互動率 2.95% 觀看率 101%" at bounding box center [827, 84] width 762 height 47
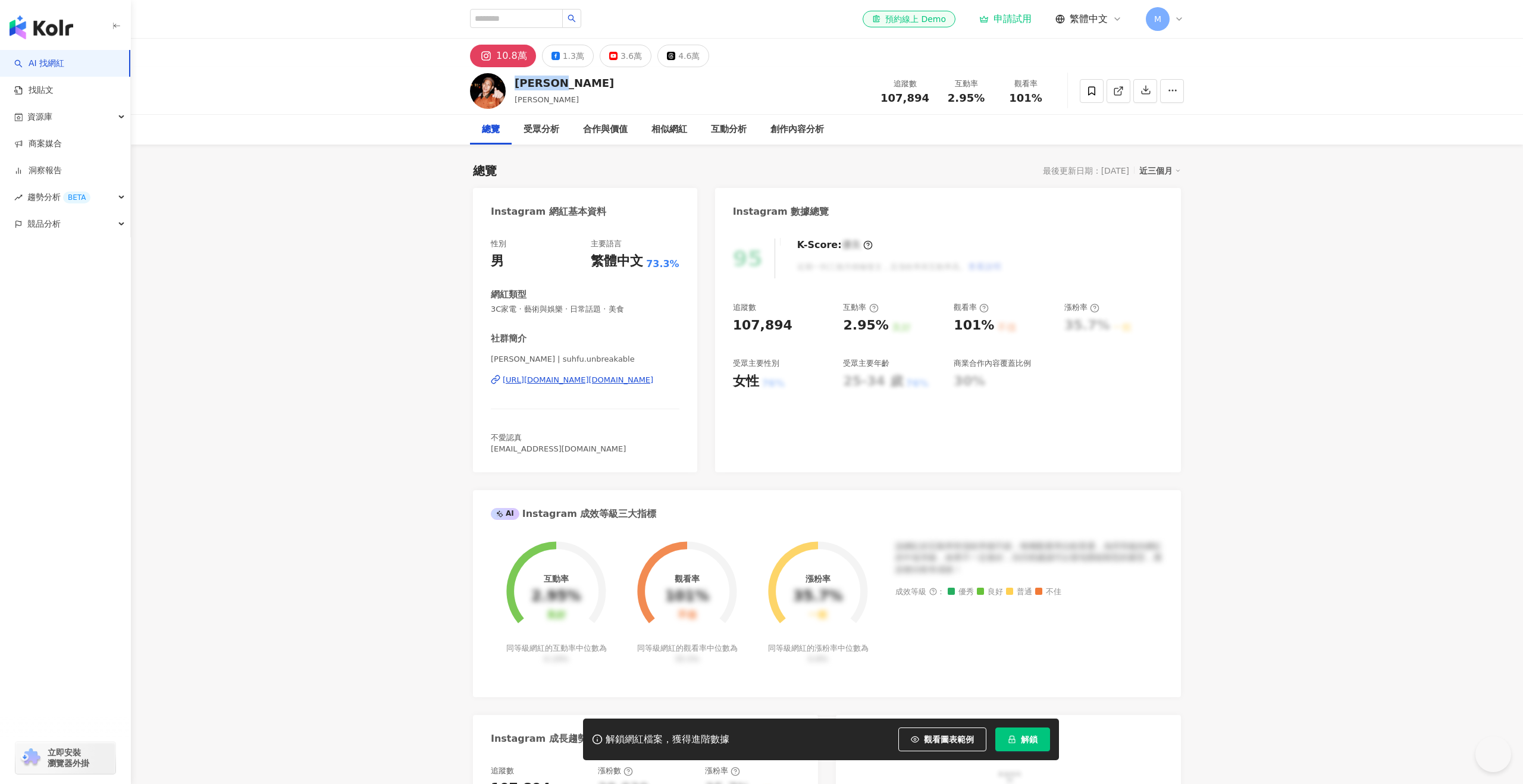
click at [593, 84] on div "阿夫 Suhf 阿夫 追蹤數 107,894 互動率 2.95% 觀看率 101%" at bounding box center [827, 91] width 762 height 47
click at [579, 82] on div "阿夫 Suhf 阿夫 追蹤數 107,894 互動率 2.95% 觀看率 101%" at bounding box center [827, 91] width 762 height 47
drag, startPoint x: 576, startPoint y: 84, endPoint x: 513, endPoint y: 81, distance: 63.1
click at [513, 81] on div "阿夫 Suhf 阿夫 追蹤數 107,894 互動率 2.95% 觀看率 101%" at bounding box center [827, 91] width 762 height 47
copy div "阿夫 Suhf"
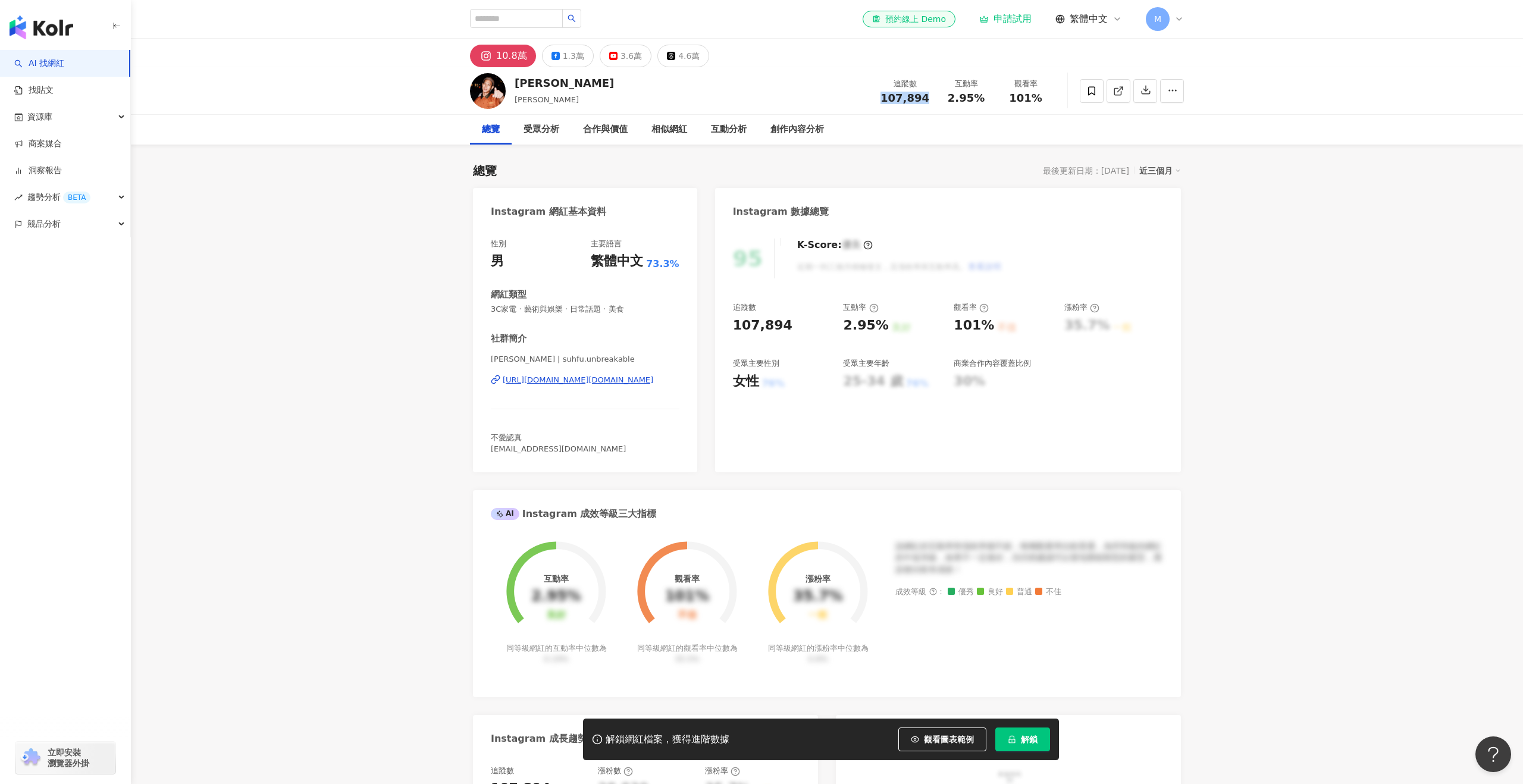
drag, startPoint x: 933, startPoint y: 97, endPoint x: 887, endPoint y: 96, distance: 46.0
click at [883, 97] on div "追蹤數 107,894" at bounding box center [904, 90] width 63 height 26
copy span "107,894"
drag, startPoint x: 950, startPoint y: 95, endPoint x: 990, endPoint y: 95, distance: 40.0
click at [990, 95] on div "互動率 2.95%" at bounding box center [965, 90] width 59 height 26
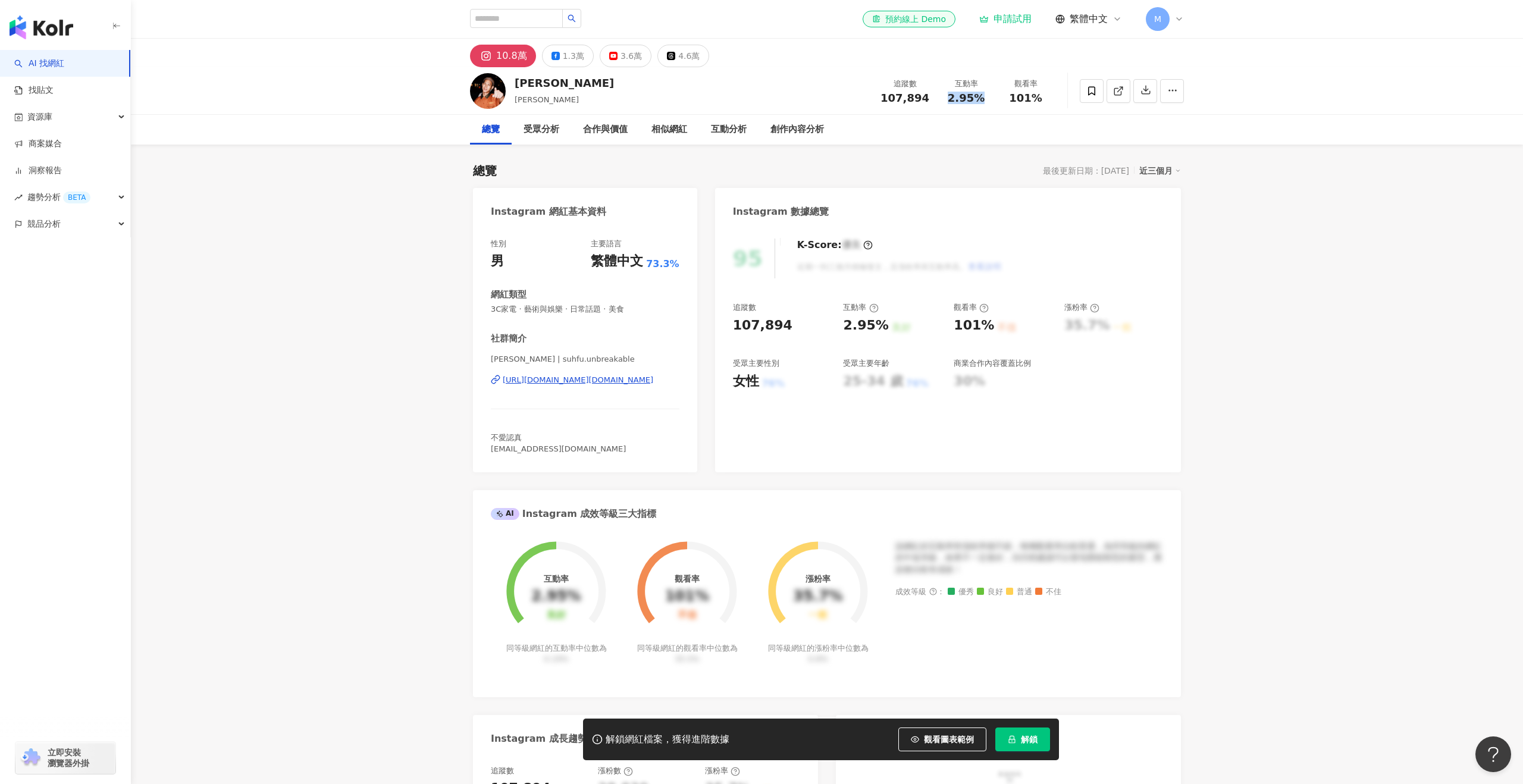
copy span "2.95%"
drag, startPoint x: 1047, startPoint y: 95, endPoint x: 1002, endPoint y: 95, distance: 45.0
click at [1002, 95] on div "觀看率 101%" at bounding box center [1025, 90] width 59 height 26
copy span "101%"
drag, startPoint x: 484, startPoint y: 374, endPoint x: 704, endPoint y: 379, distance: 220.1
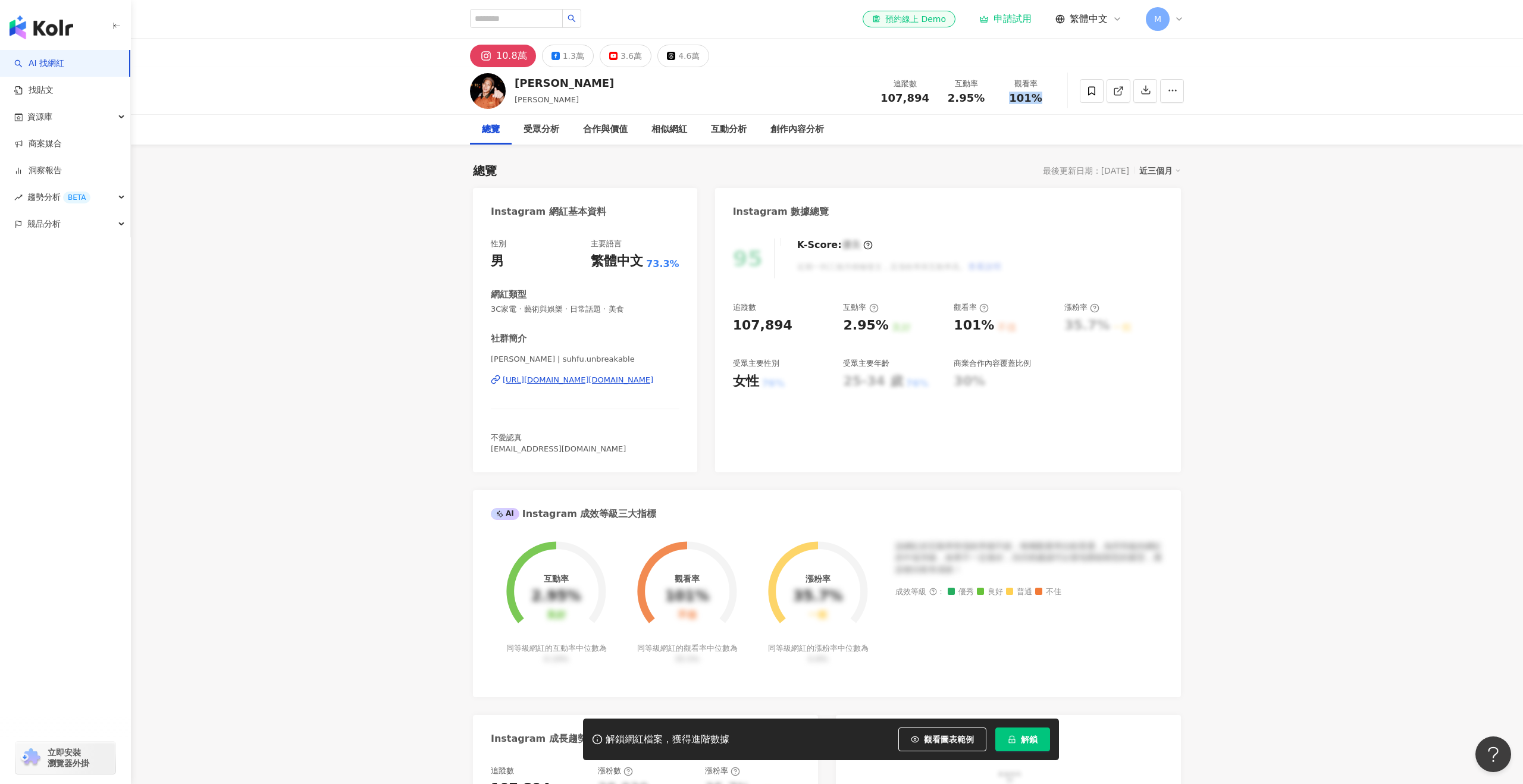
click at [703, 379] on div "Instagram 網紅基本資料 性別 男 主要語言 繁體中文 73.3% 網紅類型 3C家電 · 藝術與娛樂 · 日常話題 · 美食 社群簡介 阿夫Suhf…" at bounding box center [827, 638] width 708 height 901
copy div "https://www.instagram.com/suhfu.unbreakable/"
click at [567, 53] on div "1.3萬" at bounding box center [573, 56] width 21 height 17
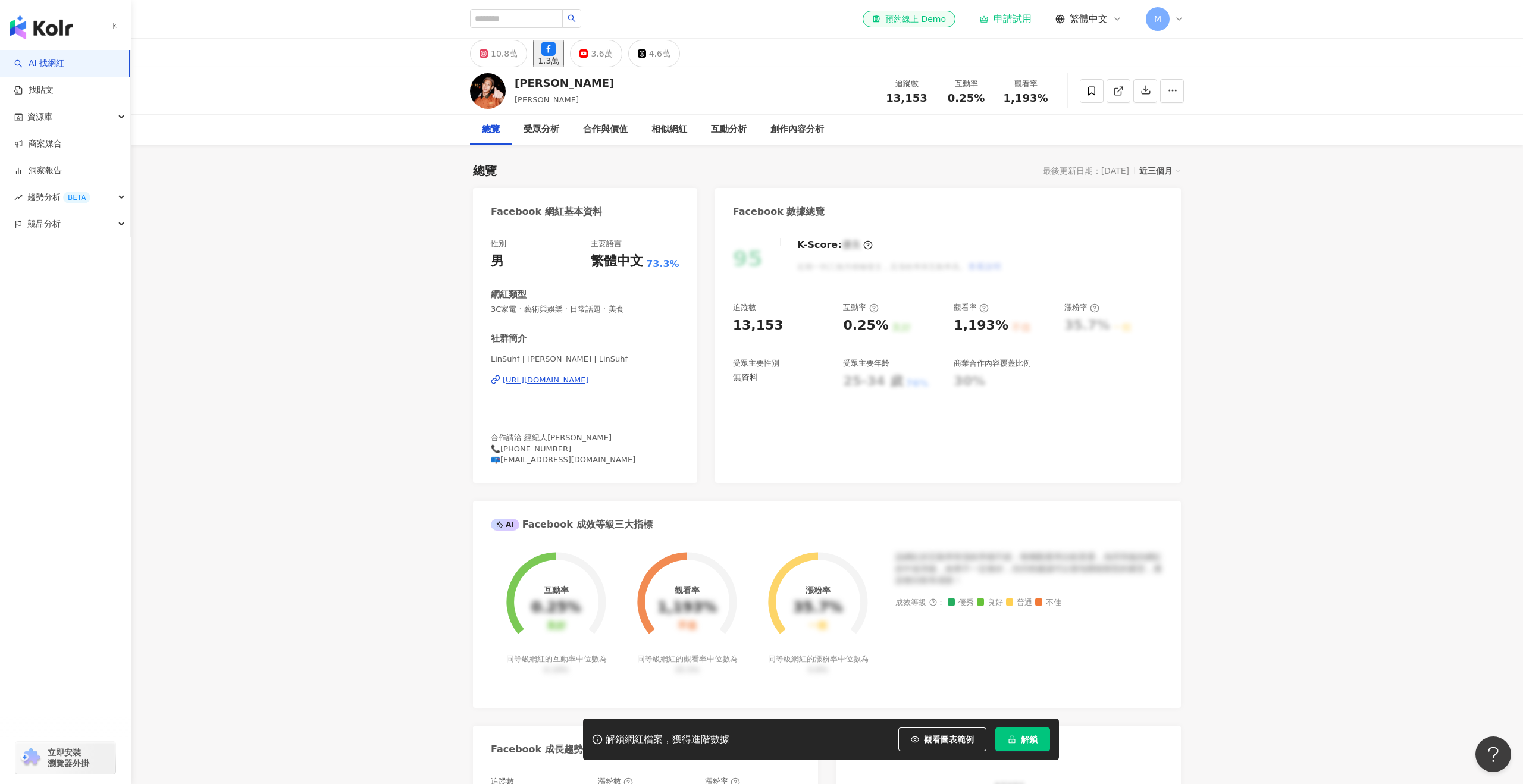
drag, startPoint x: 931, startPoint y: 94, endPoint x: 883, endPoint y: 95, distance: 48.0
click at [887, 97] on div "追蹤數 13,153" at bounding box center [906, 90] width 59 height 26
drag, startPoint x: 883, startPoint y: 95, endPoint x: 921, endPoint y: 96, distance: 38.0
click at [921, 96] on div "追蹤數 13,153" at bounding box center [906, 90] width 59 height 26
copy span "13,153"
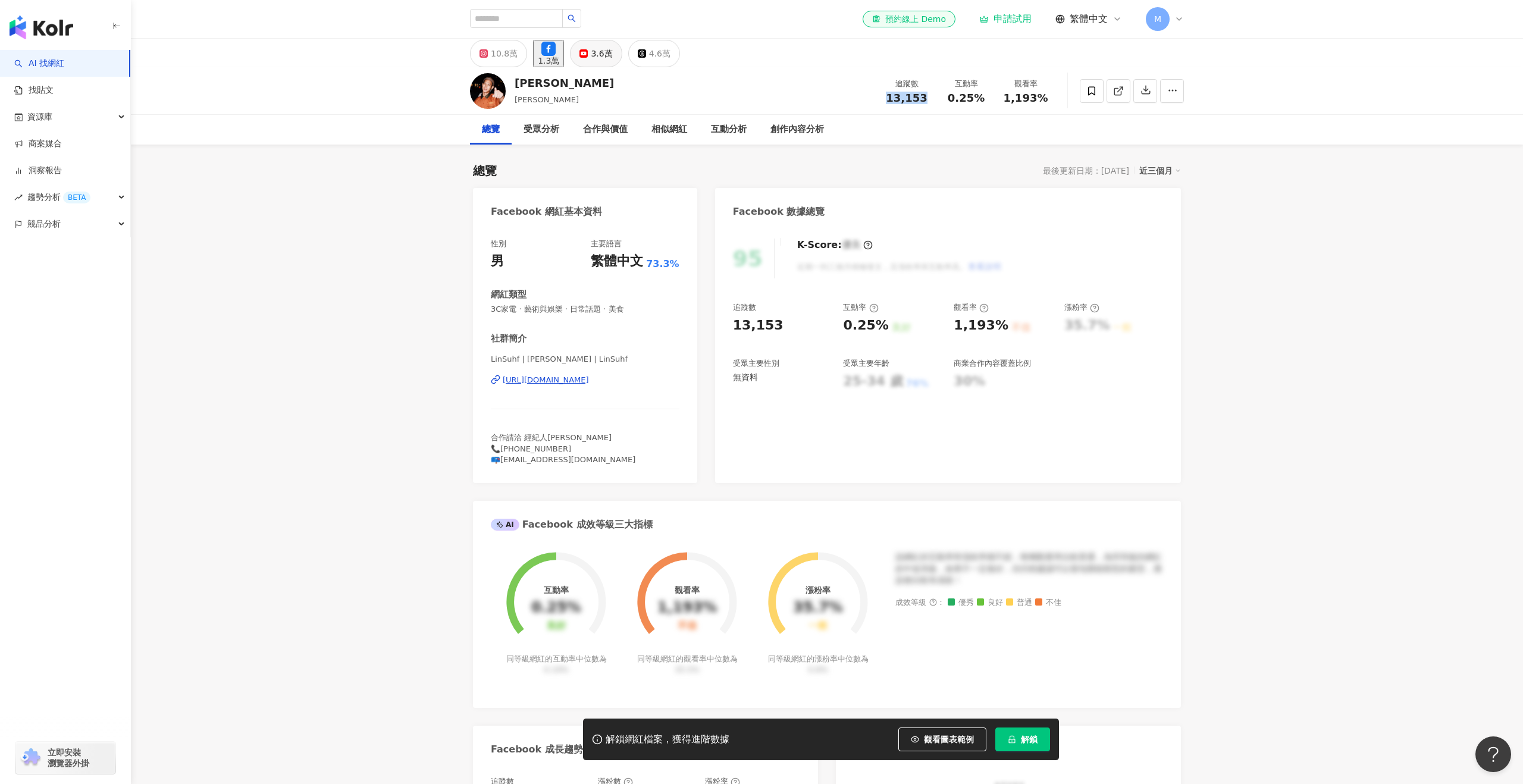
click at [612, 51] on button "3.6萬" at bounding box center [596, 53] width 52 height 27
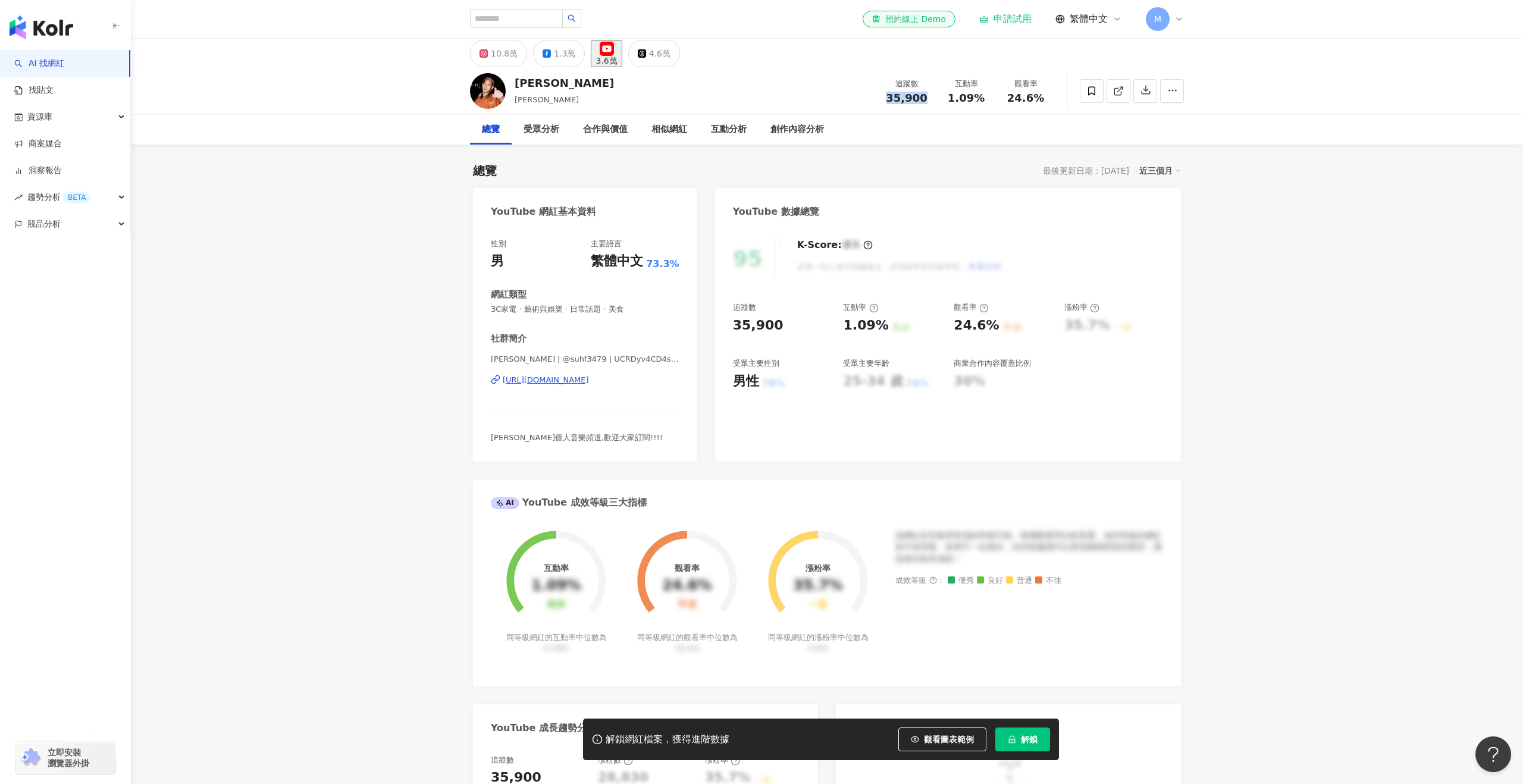
click at [893, 97] on div "追蹤數 35,900" at bounding box center [906, 90] width 59 height 26
click at [936, 96] on div "追蹤數 35,900 互動率 1.09% 觀看率 24.6%" at bounding box center [965, 91] width 178 height 35
click at [932, 96] on div "追蹤數 35,900" at bounding box center [906, 90] width 59 height 26
click at [887, 96] on div "35,900" at bounding box center [907, 98] width 45 height 12
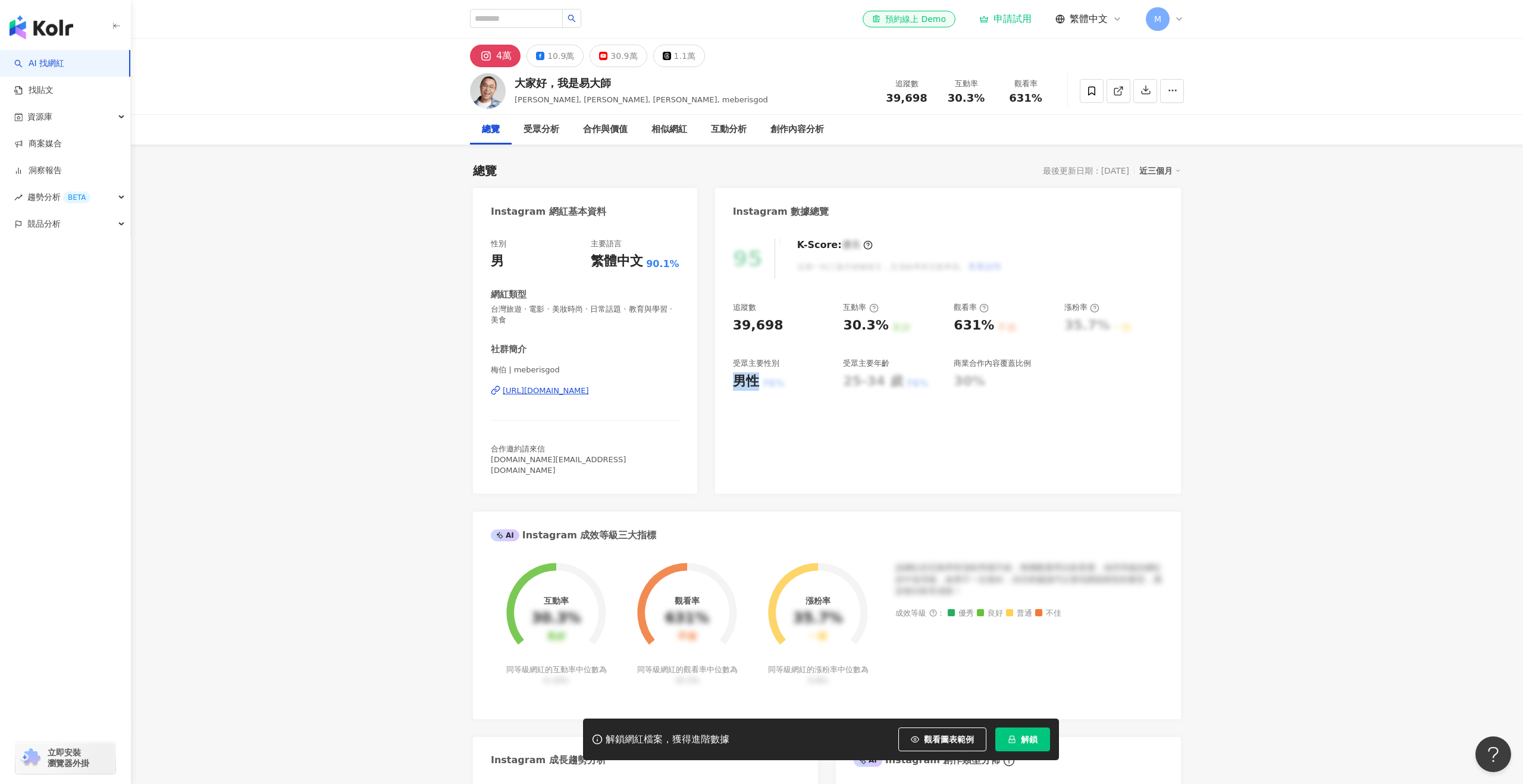
drag, startPoint x: 756, startPoint y: 378, endPoint x: 739, endPoint y: 380, distance: 17.1
click at [739, 380] on div "男性" at bounding box center [746, 381] width 26 height 18
copy div "男性"
drag, startPoint x: 926, startPoint y: 96, endPoint x: 879, endPoint y: 98, distance: 47.0
click at [879, 98] on div "追蹤數 39,698" at bounding box center [906, 90] width 59 height 26
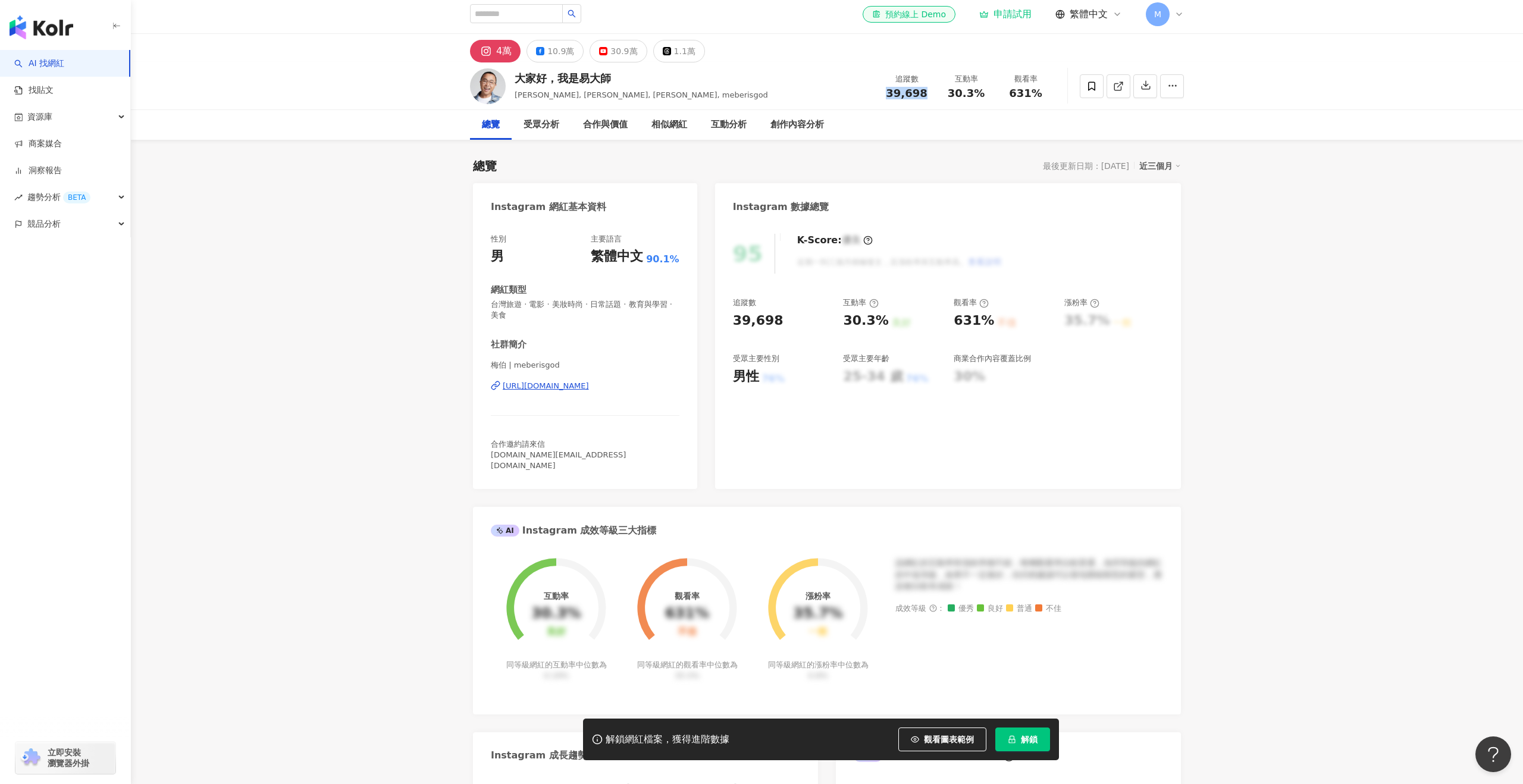
copy span "39,698"
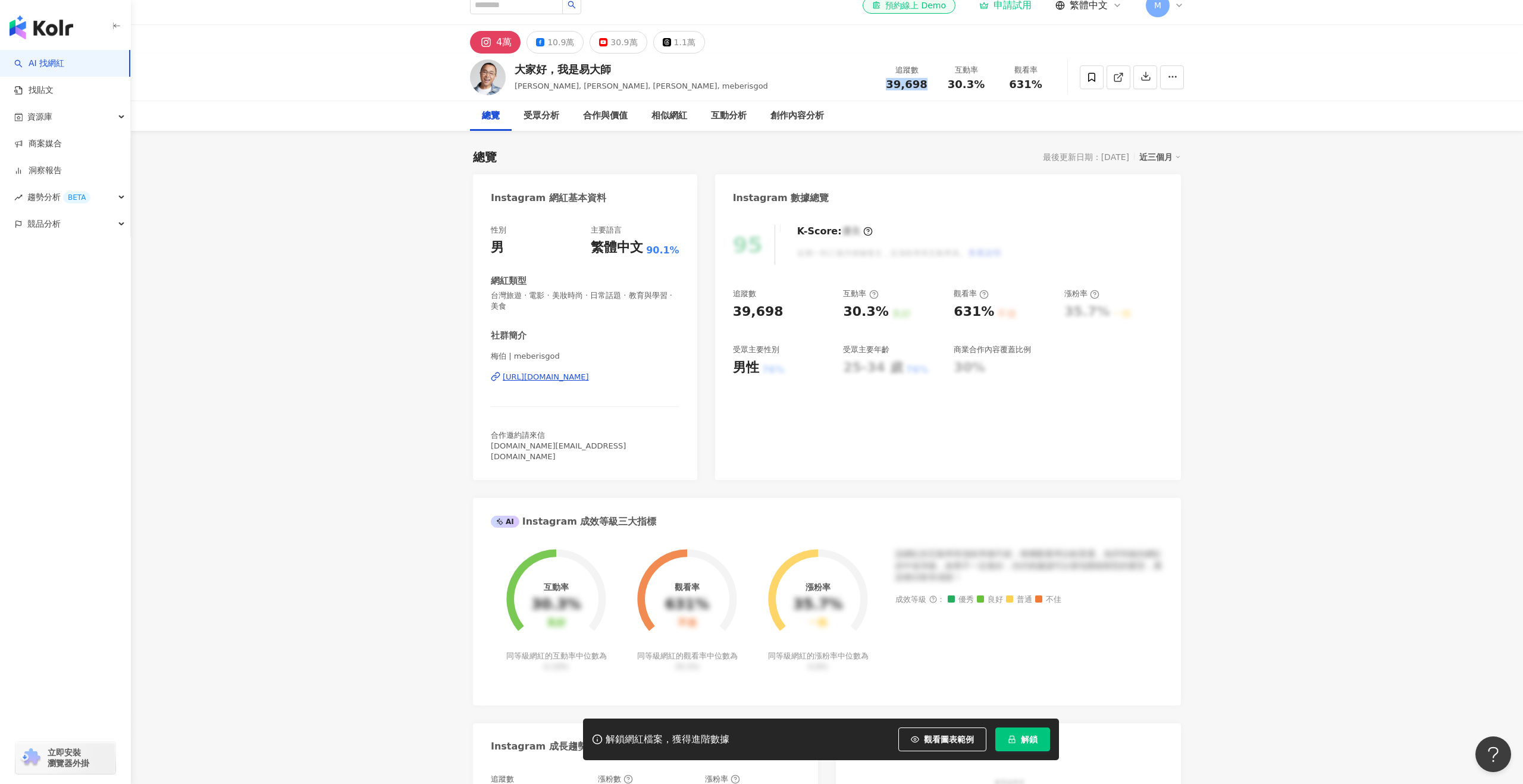
scroll to position [18, 0]
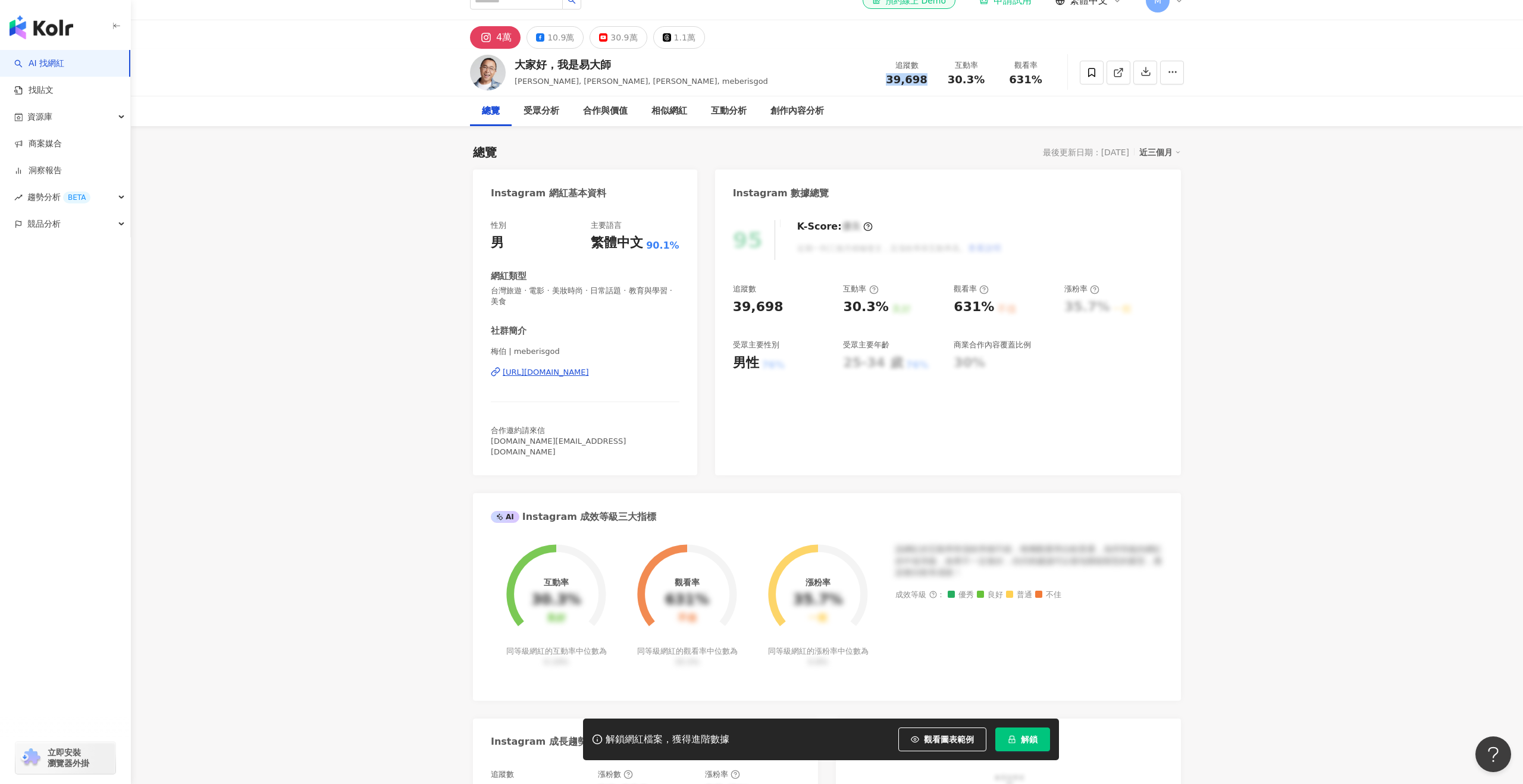
drag, startPoint x: 485, startPoint y: 371, endPoint x: 679, endPoint y: 377, distance: 194.1
click at [679, 377] on div "性別 男 主要語言 繁體中文 90.1% 網紅類型 台灣旅遊 · 電影 · 美妝時尚 · 日常話題 · 教育與學習 · 美食 社群簡介 梅伯 | meberi…" at bounding box center [585, 341] width 224 height 267
copy div "[URL][DOMAIN_NAME]"
drag, startPoint x: 945, startPoint y: 76, endPoint x: 983, endPoint y: 78, distance: 38.1
click at [983, 78] on div "30.3%" at bounding box center [966, 80] width 45 height 12
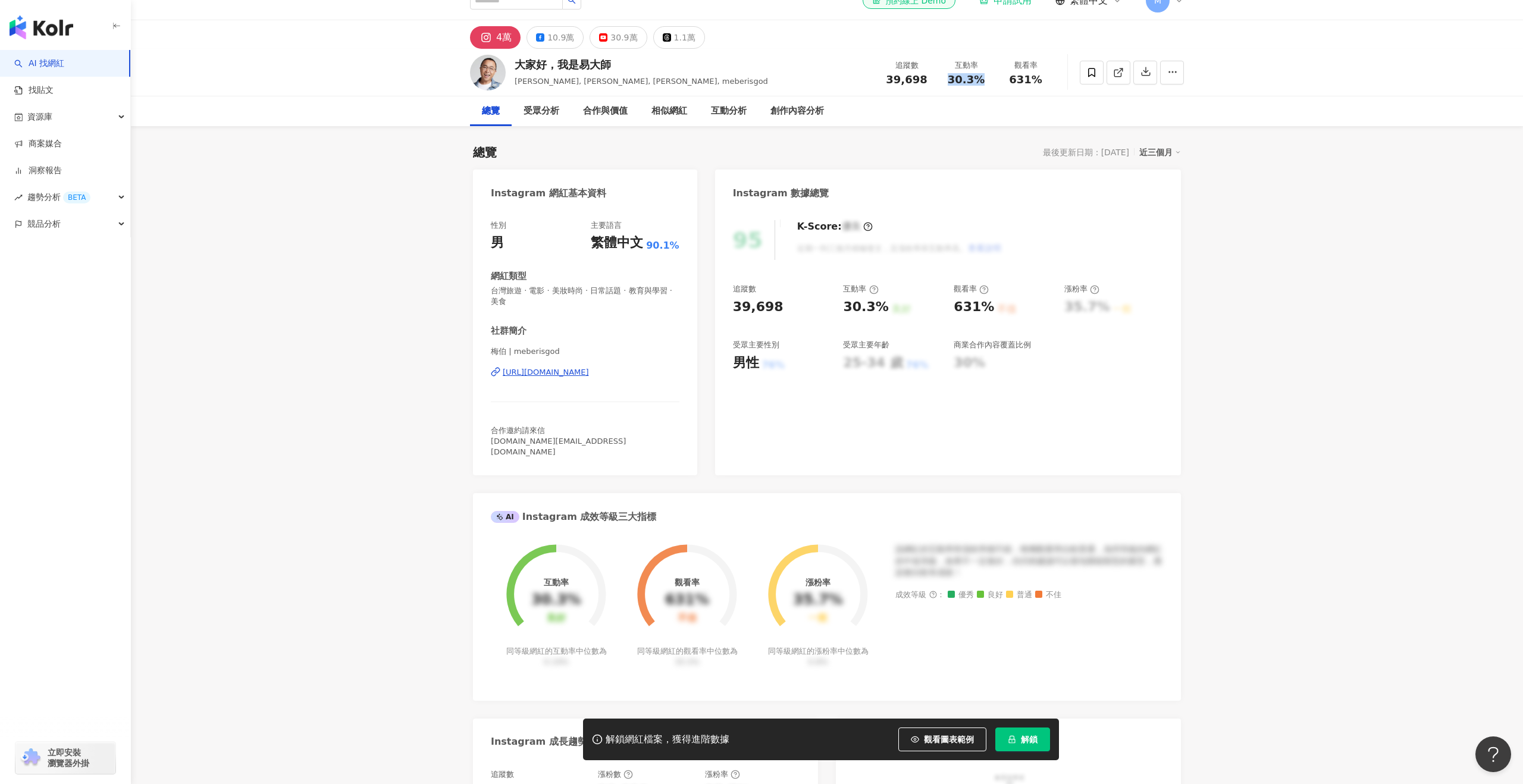
copy span "30.3%"
click at [550, 32] on div "10.9萬" at bounding box center [561, 37] width 27 height 17
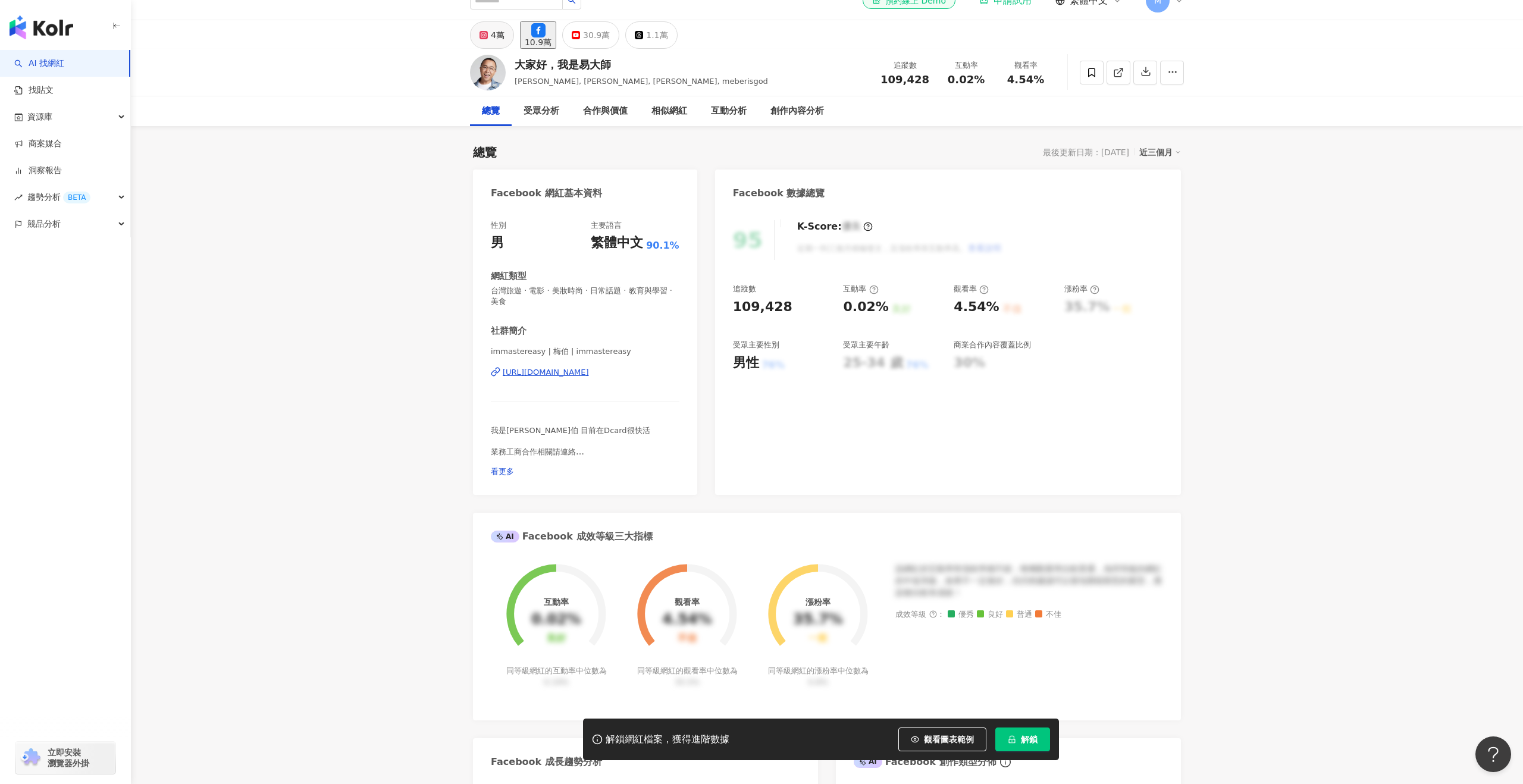
click at [504, 40] on div "4萬" at bounding box center [498, 35] width 14 height 17
drag, startPoint x: 955, startPoint y: 77, endPoint x: 947, endPoint y: 76, distance: 8.1
click at [949, 77] on div "30.3%" at bounding box center [966, 80] width 45 height 12
drag, startPoint x: 1045, startPoint y: 77, endPoint x: 1000, endPoint y: 79, distance: 45.0
click at [1000, 79] on div "觀看率 631%" at bounding box center [1025, 72] width 59 height 26
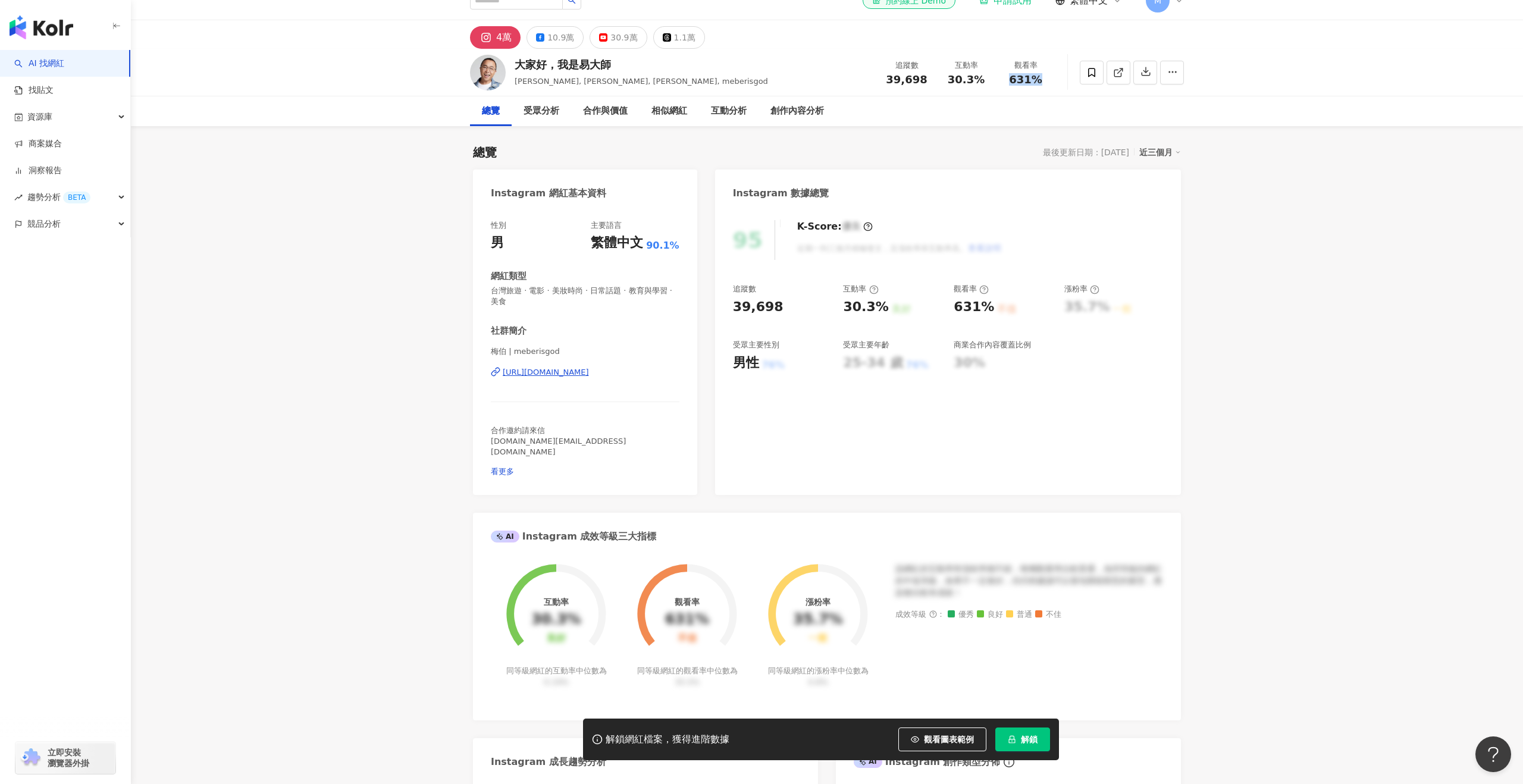
copy span "631%"
click at [549, 39] on div "10.9萬" at bounding box center [561, 37] width 27 height 17
drag, startPoint x: 937, startPoint y: 82, endPoint x: 930, endPoint y: 78, distance: 8.1
click at [937, 81] on div "追蹤數 109,428 互動率 0.02% 觀看率 4.54%" at bounding box center [964, 73] width 182 height 35
click at [930, 80] on div "追蹤數 109,428" at bounding box center [904, 72] width 63 height 26
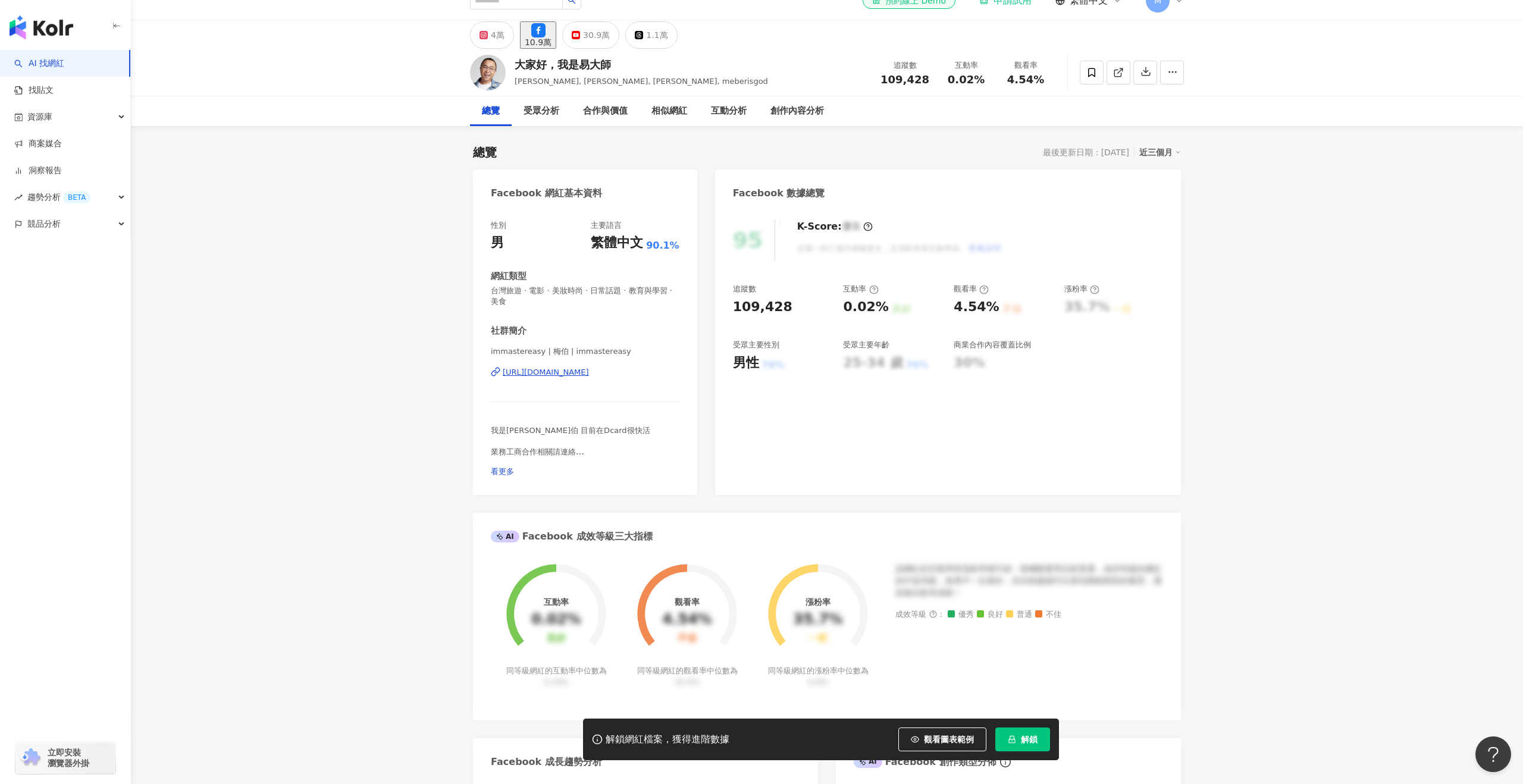
click at [930, 78] on div "追蹤數 109,428" at bounding box center [904, 72] width 63 height 26
drag, startPoint x: 930, startPoint y: 78, endPoint x: 932, endPoint y: 55, distance: 23.1
click at [890, 78] on div "追蹤數 109,428" at bounding box center [904, 72] width 63 height 26
copy span "109,428"
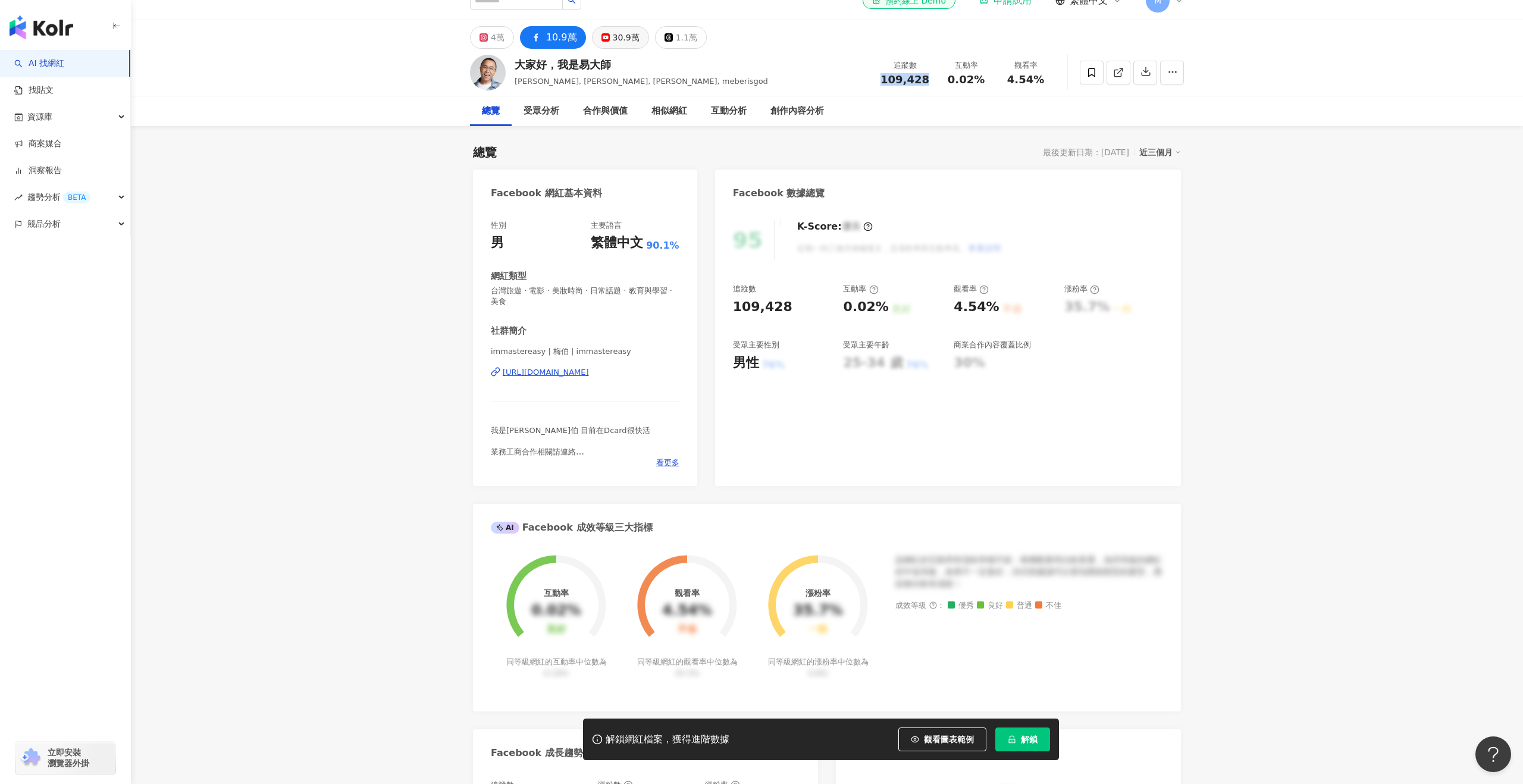
scroll to position [18, 0]
click at [641, 39] on button "30.9萬" at bounding box center [621, 37] width 57 height 23
click at [922, 81] on span "109,428" at bounding box center [904, 79] width 49 height 12
drag, startPoint x: 931, startPoint y: 77, endPoint x: 873, endPoint y: 82, distance: 58.2
click at [873, 82] on div "大家好，我是易大師 [PERSON_NAME], [PERSON_NAME], [PERSON_NAME], meberisgod 追蹤數 309,000 互…" at bounding box center [827, 73] width 762 height 47
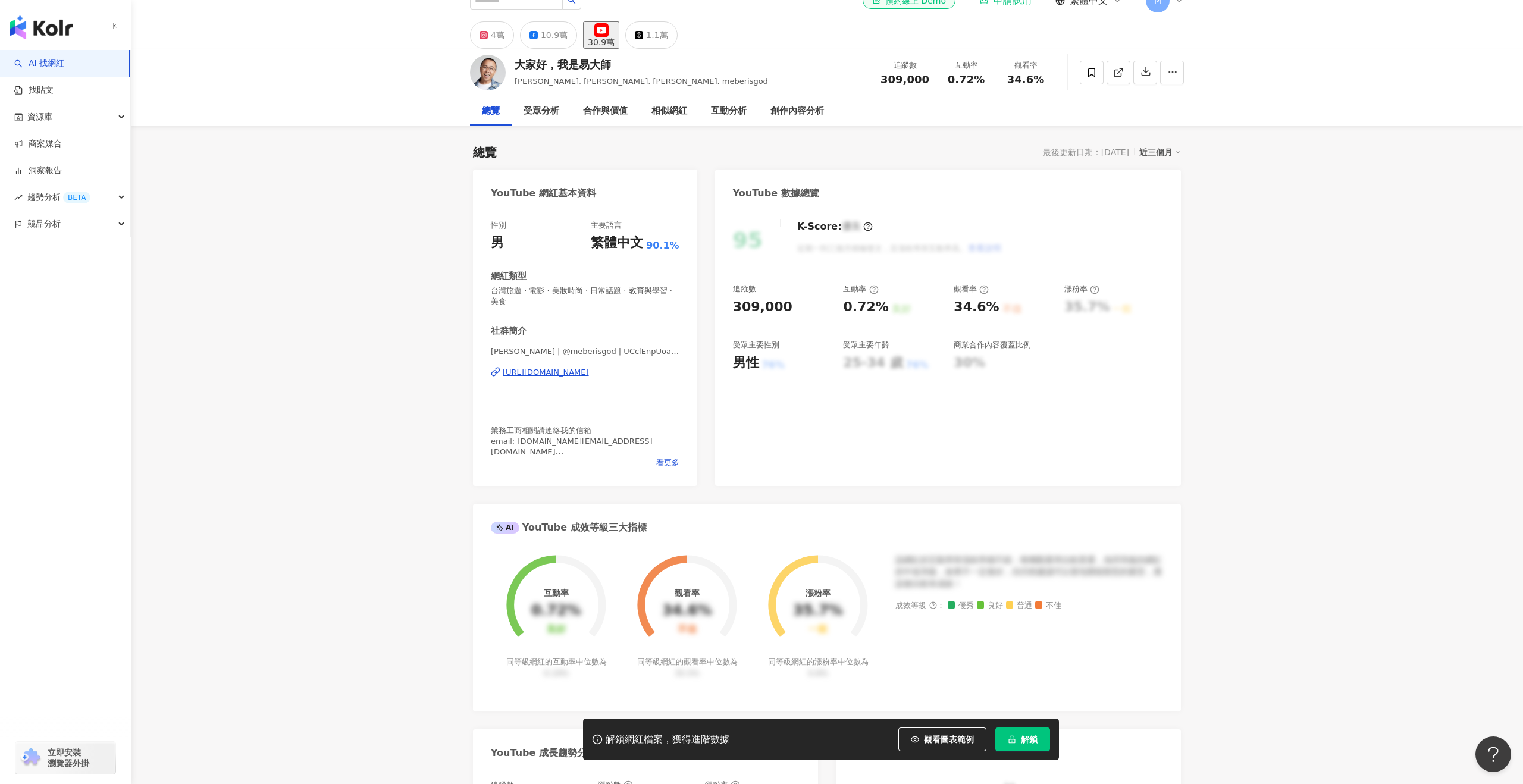
drag, startPoint x: 881, startPoint y: 78, endPoint x: 892, endPoint y: 78, distance: 11.0
click at [892, 78] on div "追蹤數 309,000" at bounding box center [904, 72] width 63 height 26
drag, startPoint x: 858, startPoint y: 78, endPoint x: 933, endPoint y: 78, distance: 75.0
click at [858, 78] on div "大家好，我是易大師 [PERSON_NAME], [PERSON_NAME], [PERSON_NAME], meberisgod 追蹤數 309,000 互…" at bounding box center [827, 73] width 762 height 47
click at [916, 78] on span "309,000" at bounding box center [904, 79] width 49 height 12
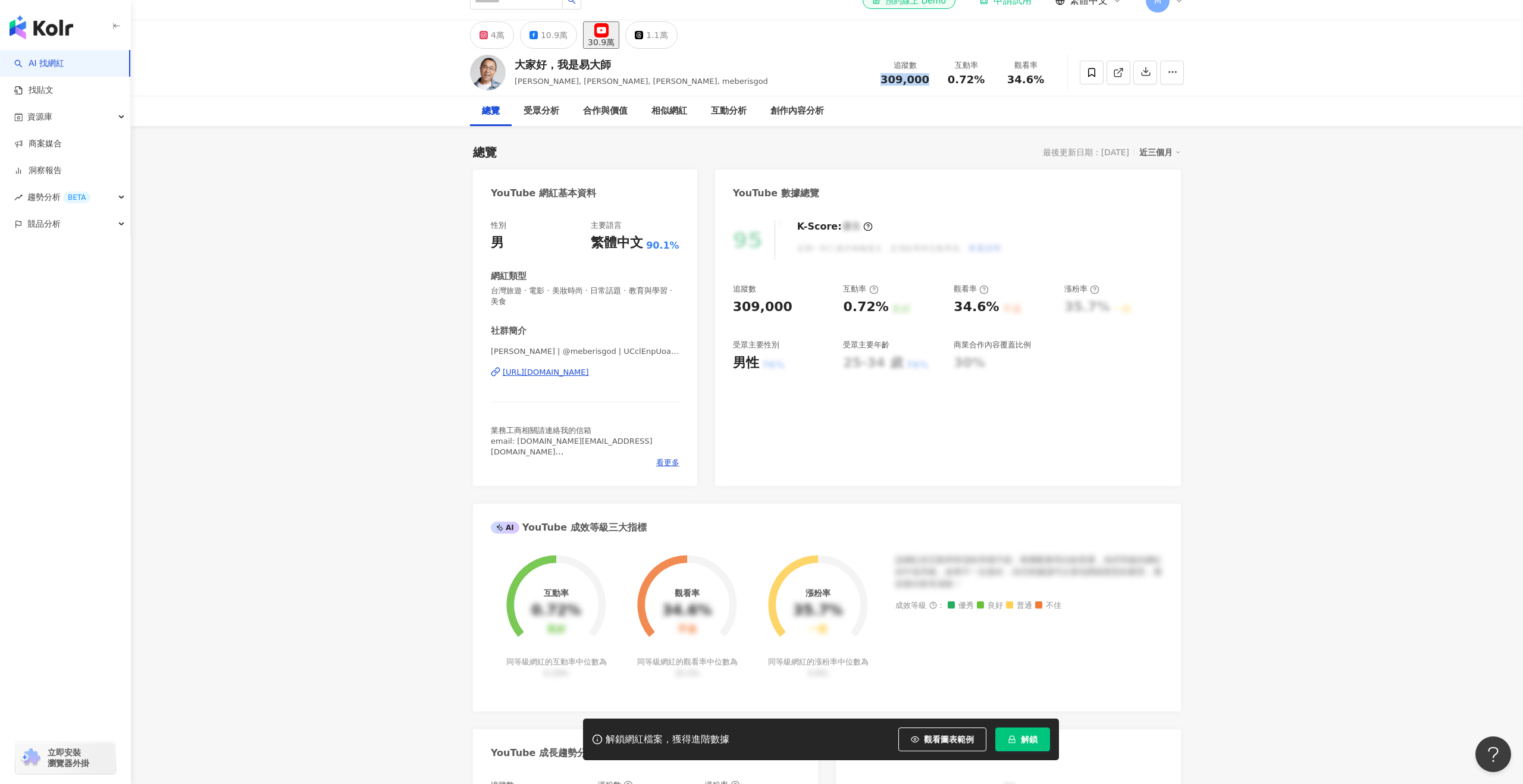
click at [885, 77] on div "309,000" at bounding box center [904, 80] width 49 height 12
copy span "309,000"
click at [668, 40] on div "1.1萬" at bounding box center [656, 35] width 21 height 17
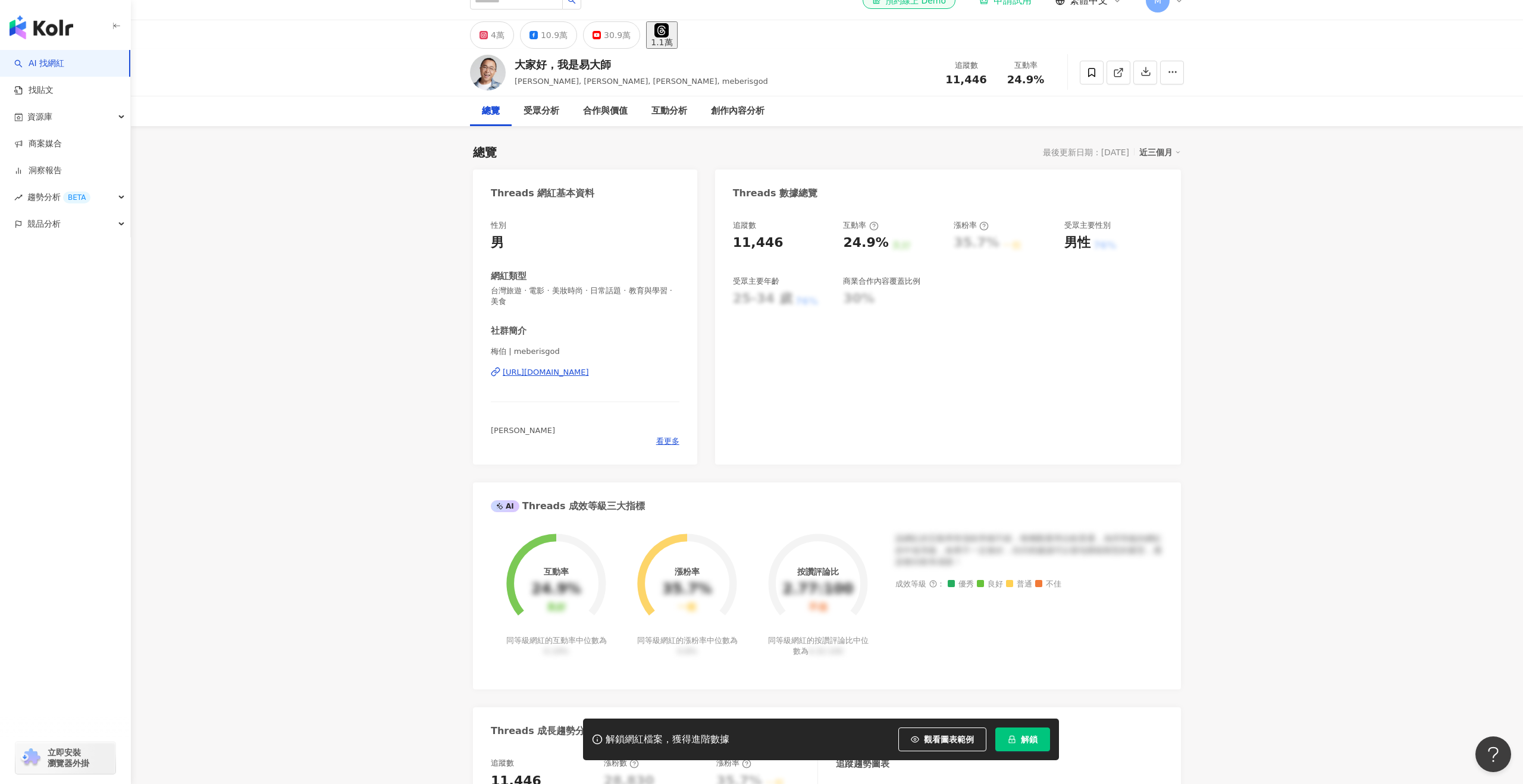
click at [948, 78] on div "11,446" at bounding box center [966, 80] width 45 height 12
